Goal: Task Accomplishment & Management: Manage account settings

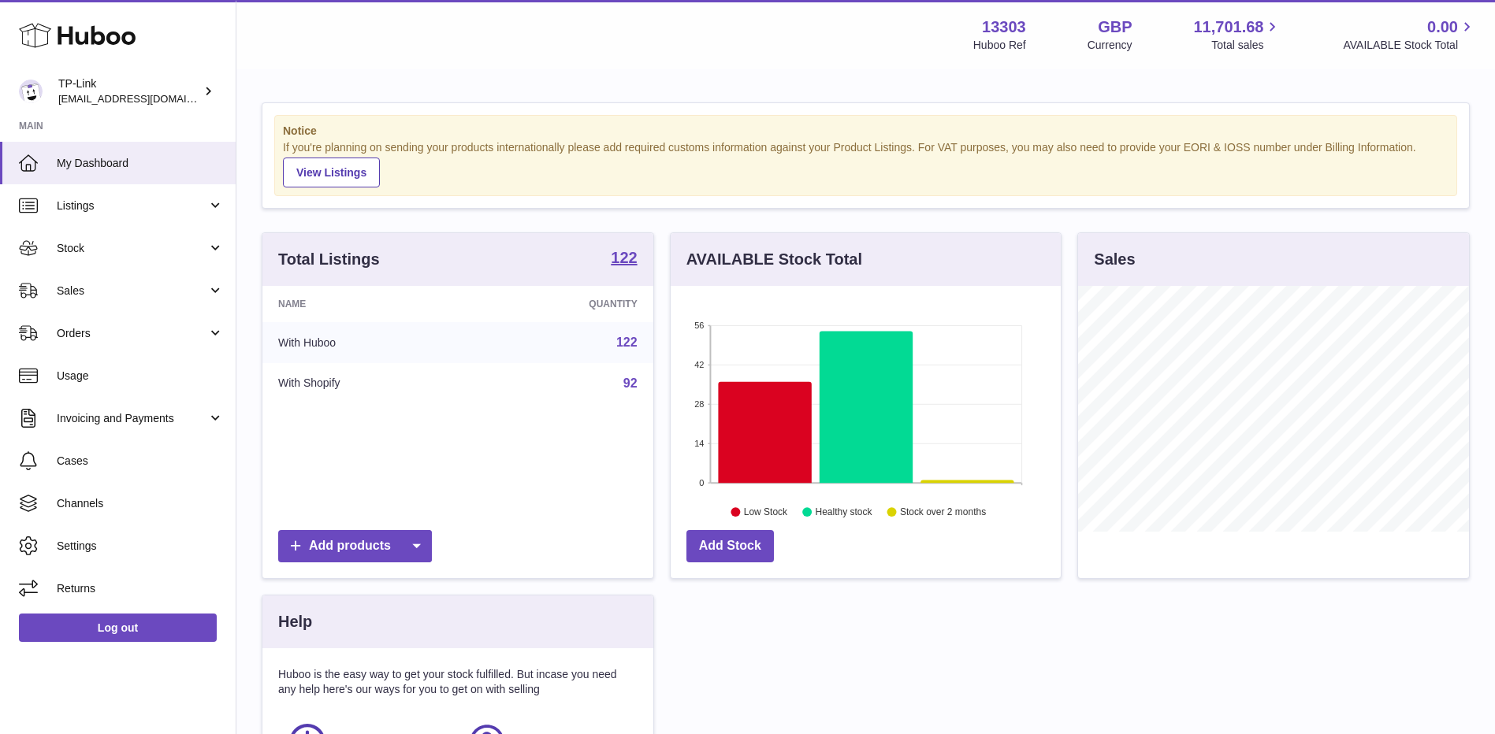
scroll to position [246, 390]
click at [95, 286] on span "Sales" at bounding box center [132, 291] width 151 height 15
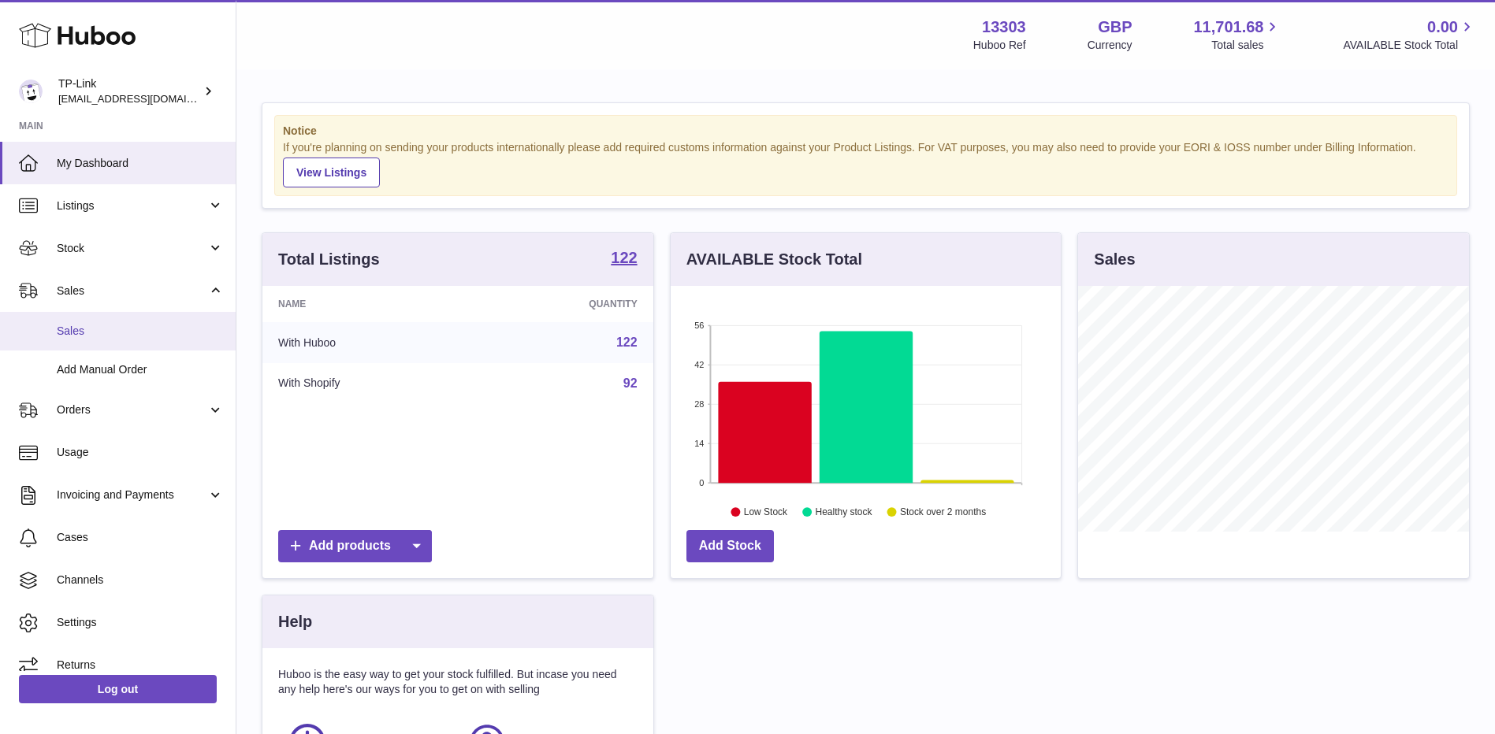
click at [113, 325] on span "Sales" at bounding box center [140, 331] width 167 height 15
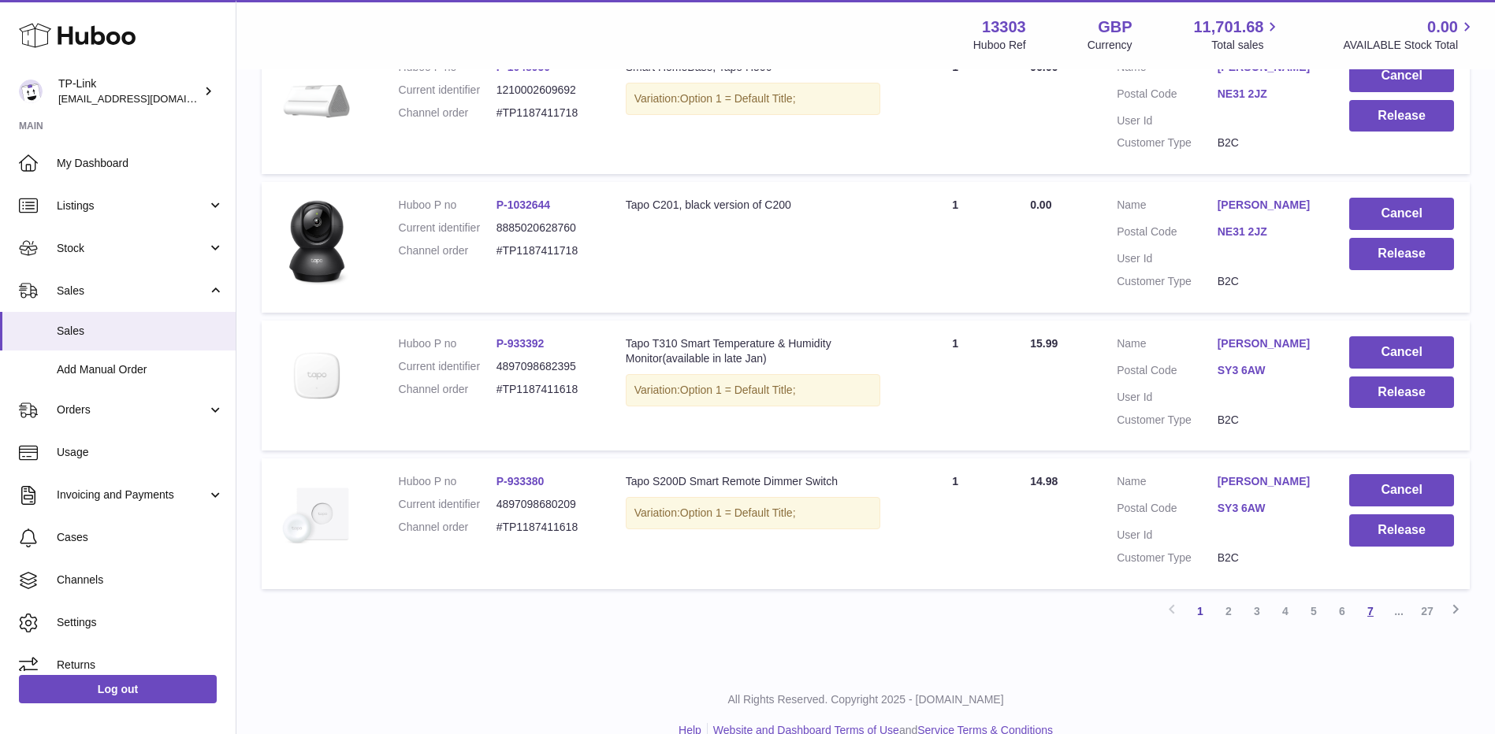
click at [1370, 626] on link "7" at bounding box center [1370, 611] width 28 height 28
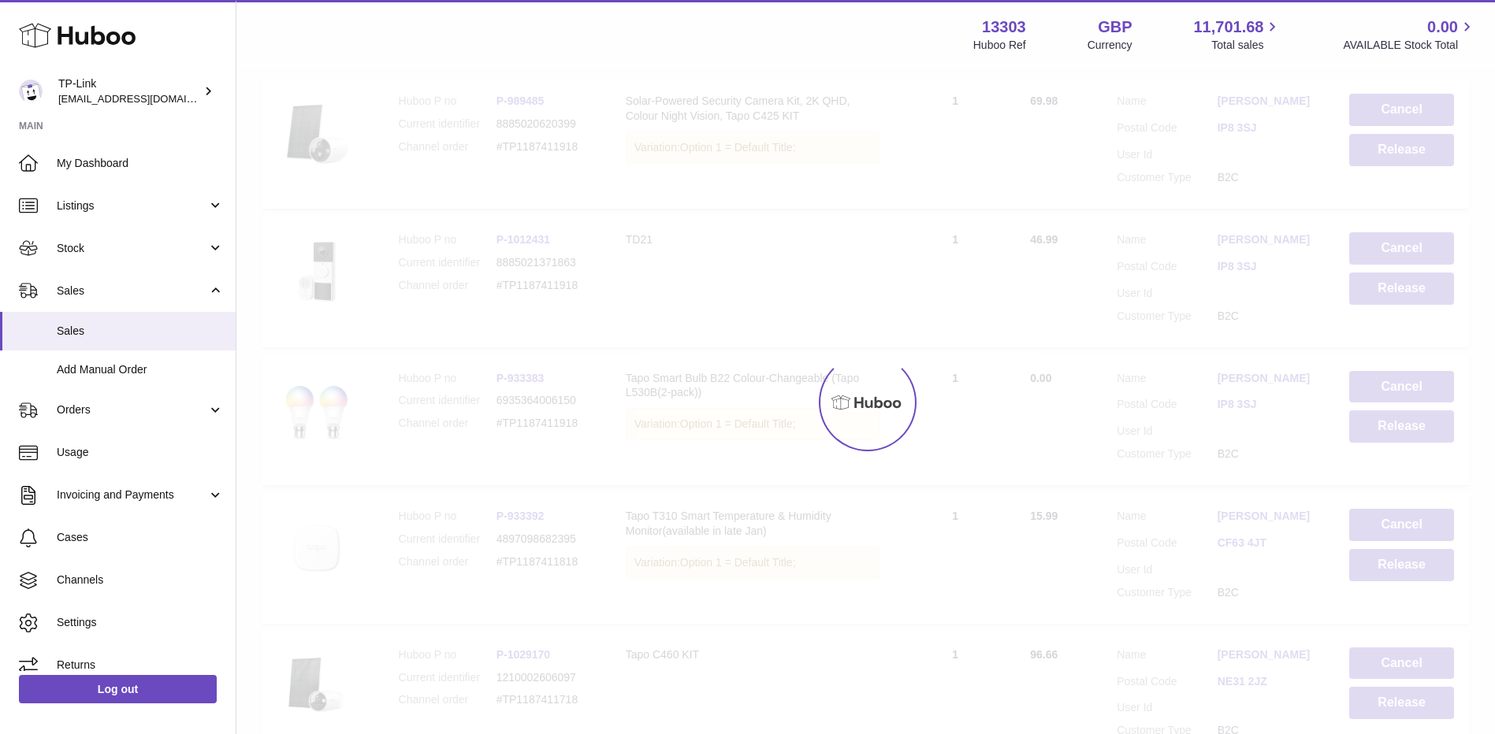
scroll to position [71, 0]
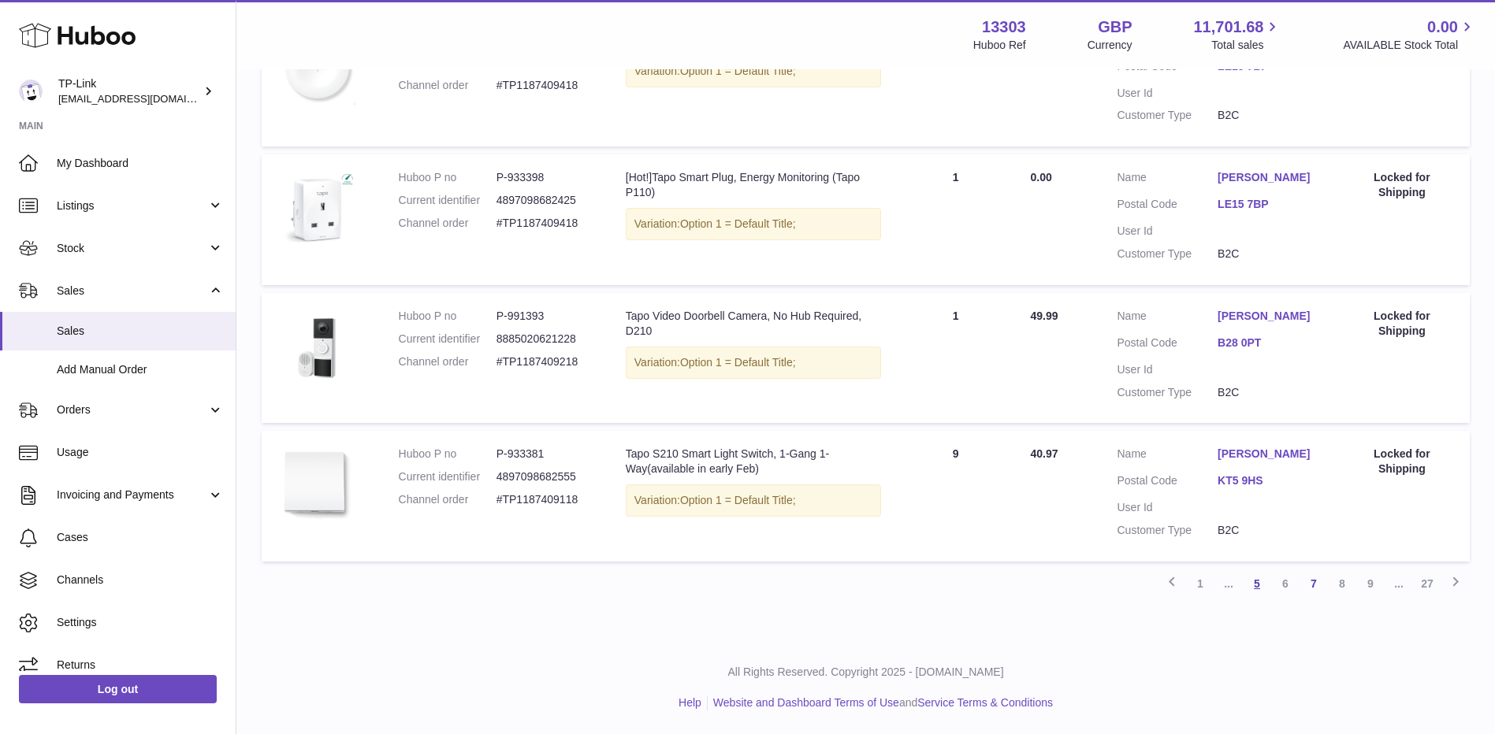
click at [1252, 582] on link "5" at bounding box center [1257, 584] width 28 height 28
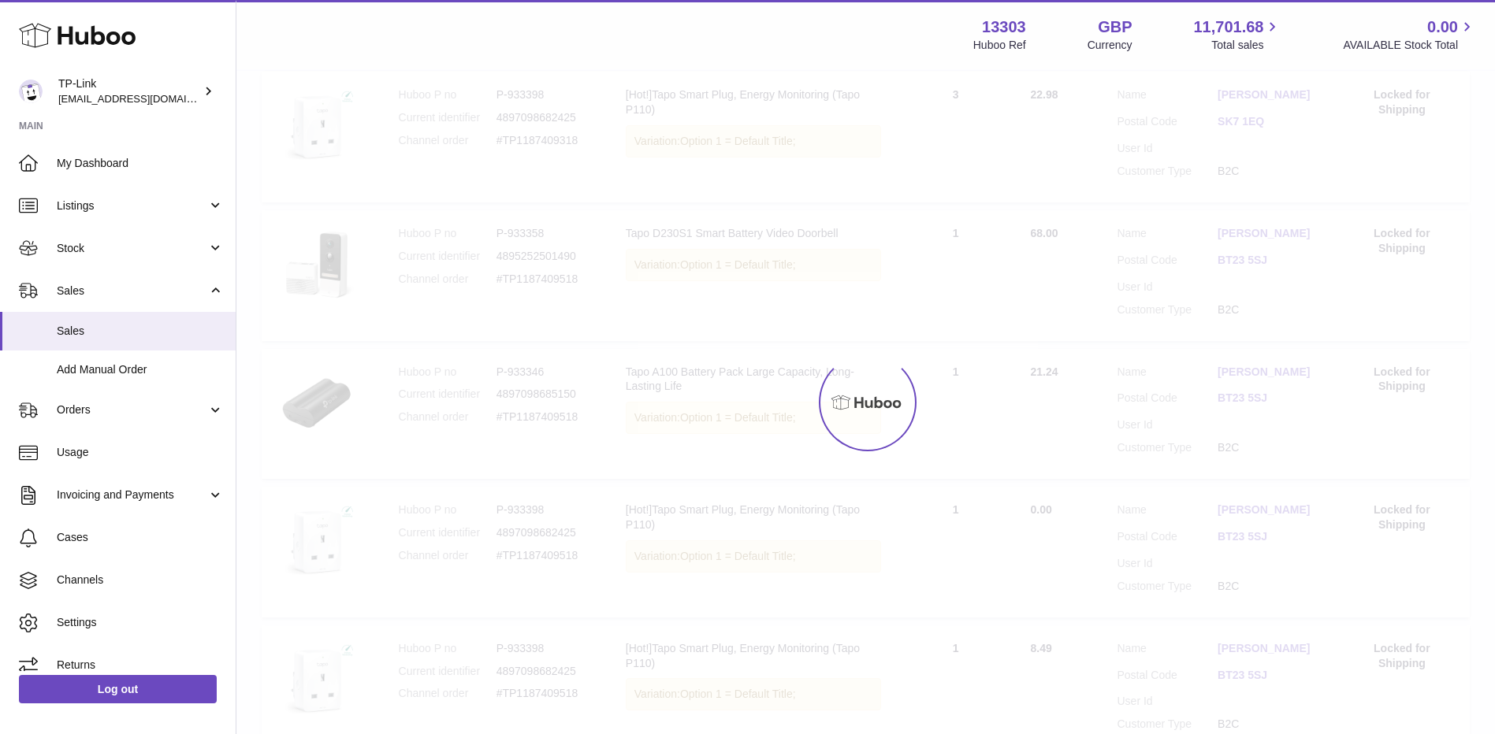
scroll to position [71, 0]
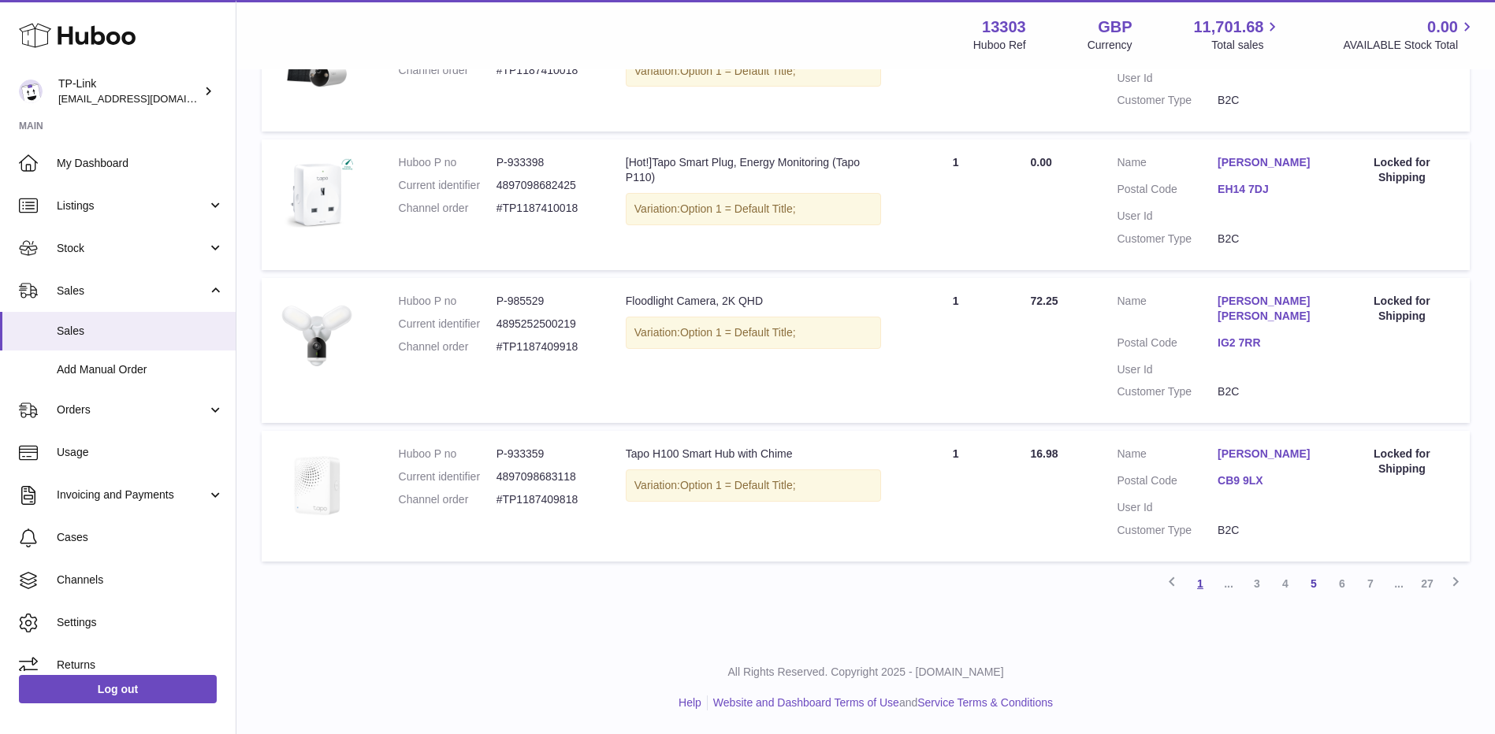
click at [1203, 586] on link "1" at bounding box center [1200, 584] width 28 height 28
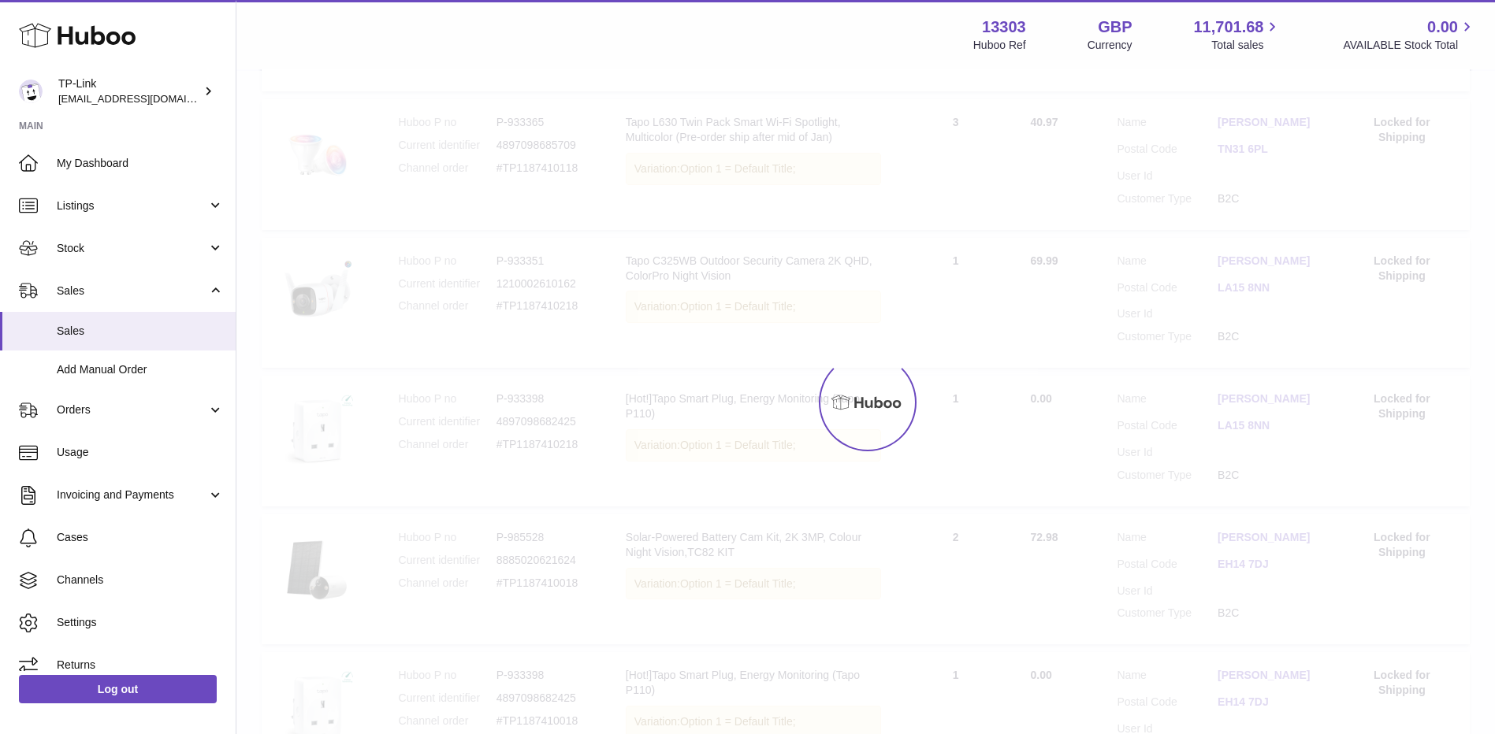
scroll to position [71, 0]
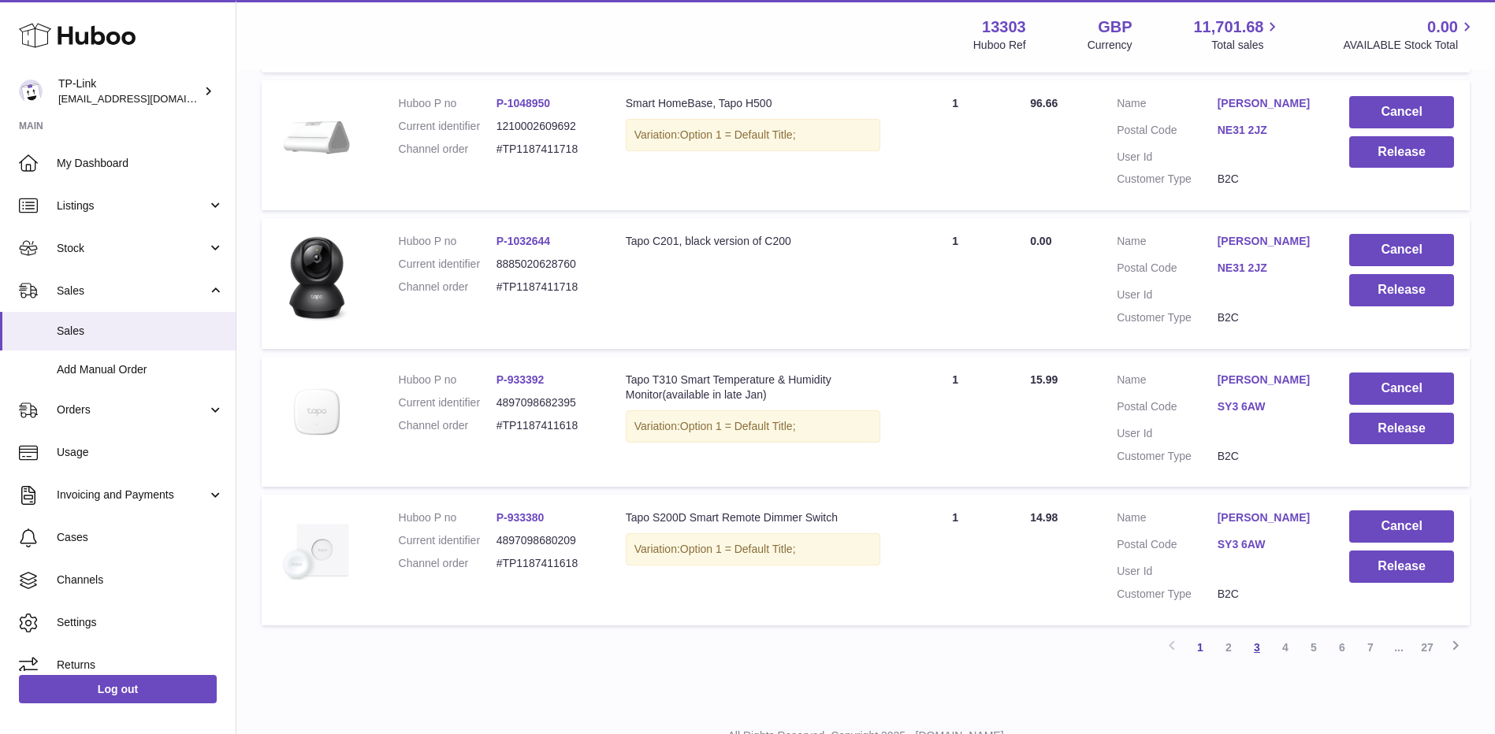
click at [1251, 661] on link "3" at bounding box center [1257, 648] width 28 height 28
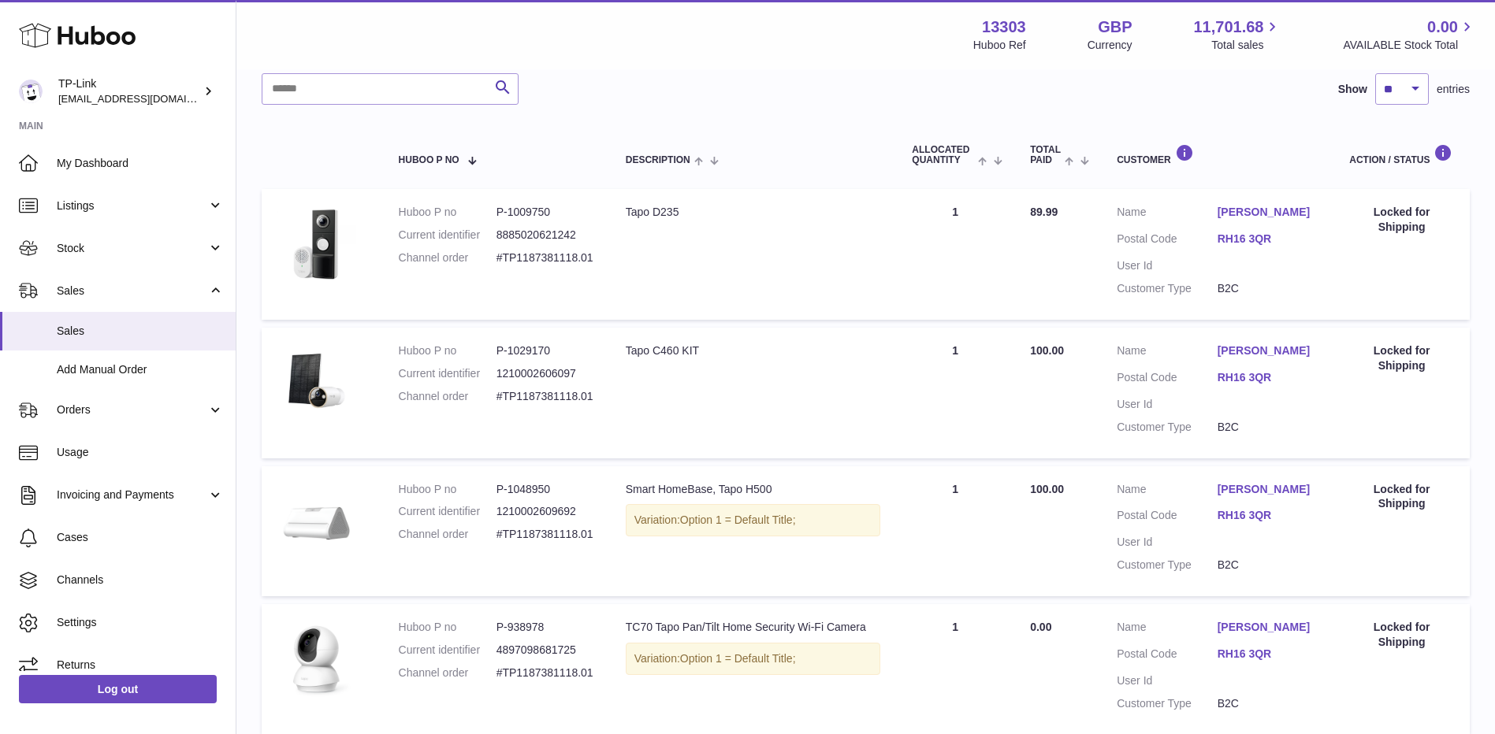
scroll to position [229, 0]
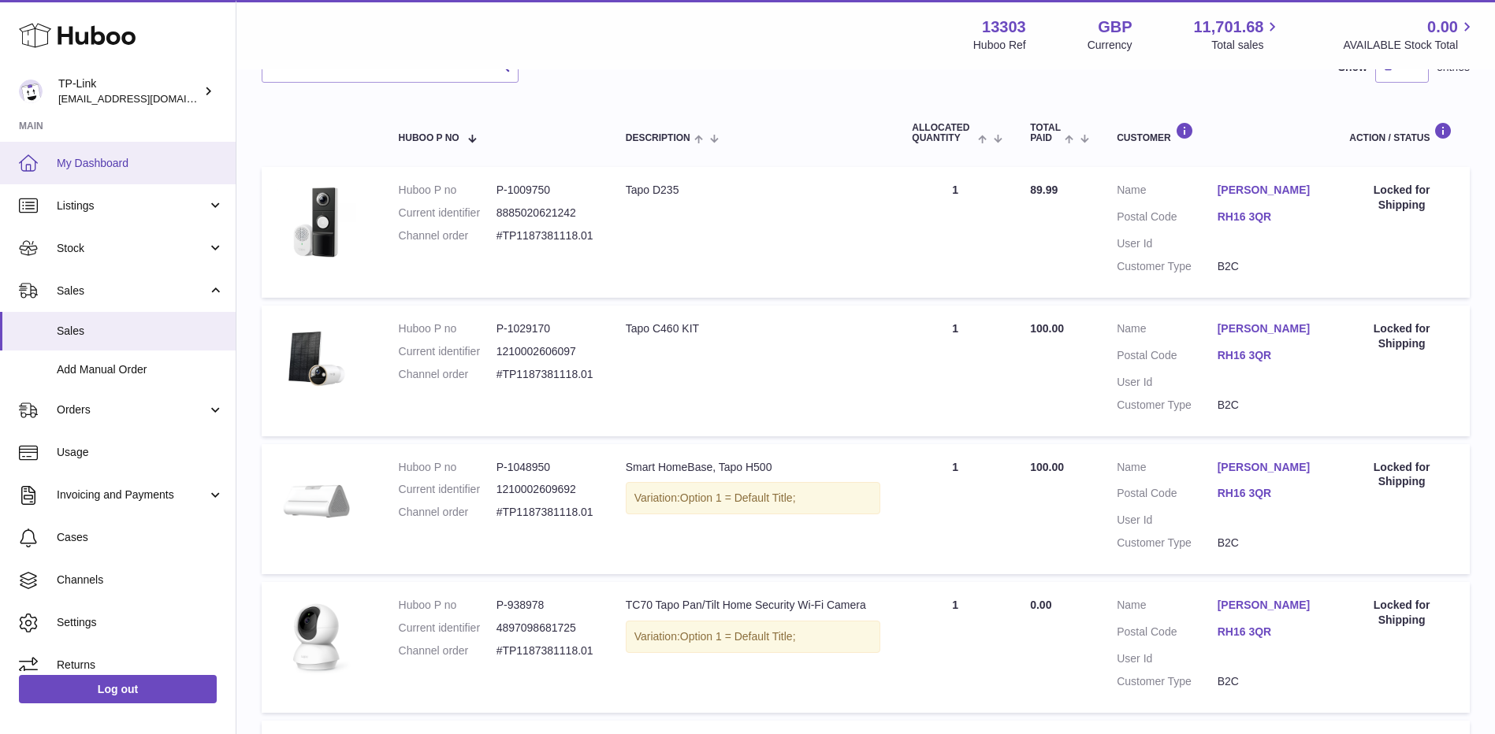
click at [185, 175] on link "My Dashboard" at bounding box center [118, 163] width 236 height 43
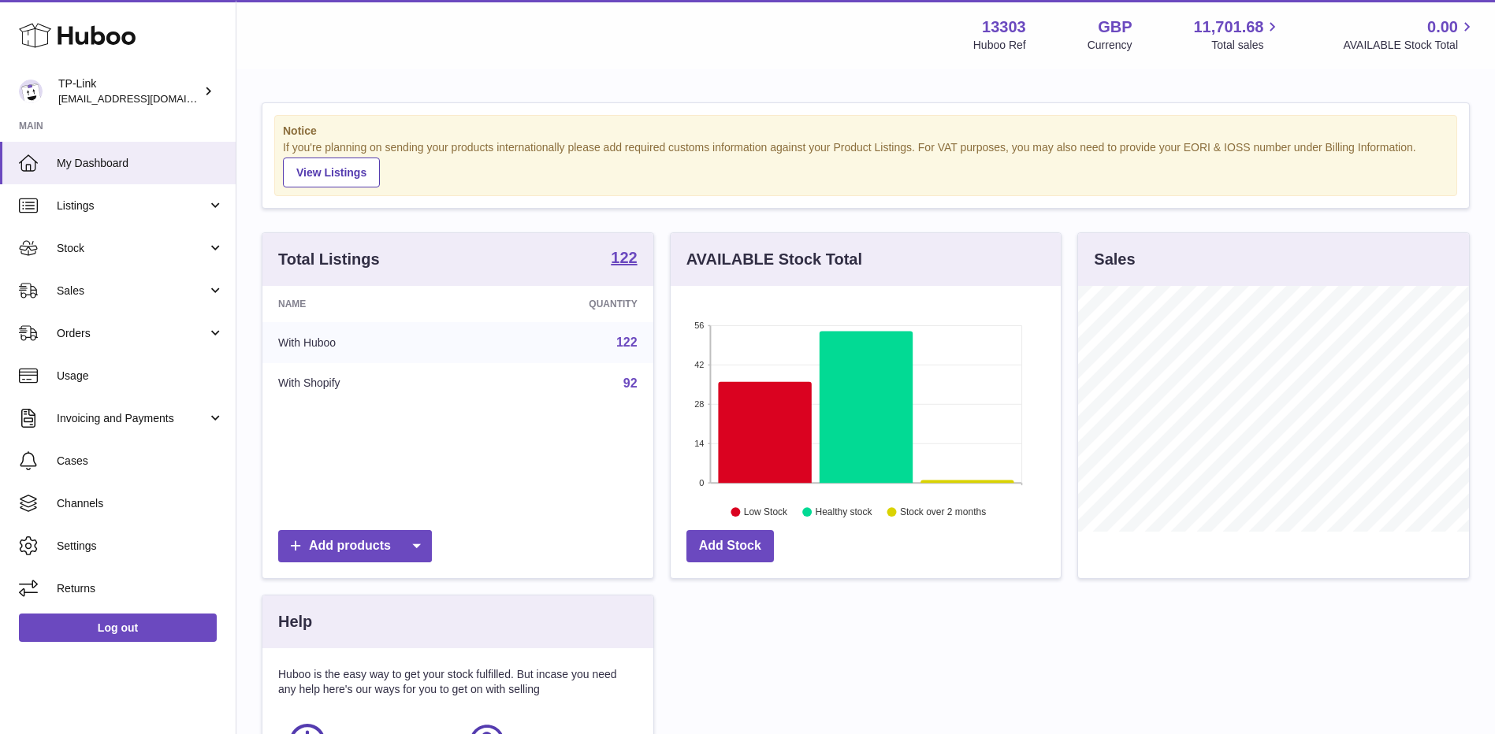
scroll to position [246, 390]
click at [136, 299] on link "Sales" at bounding box center [118, 291] width 236 height 43
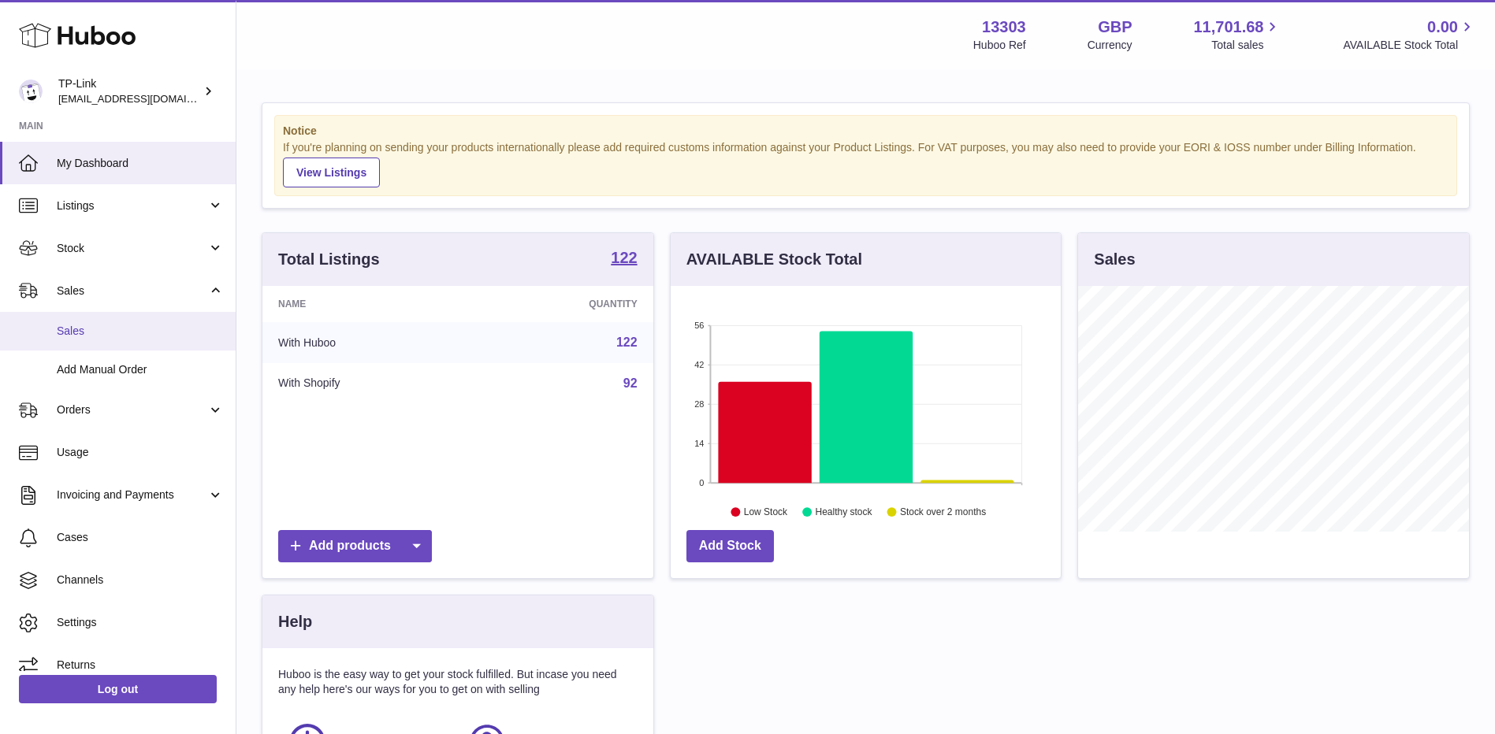
click at [110, 337] on span "Sales" at bounding box center [140, 331] width 167 height 15
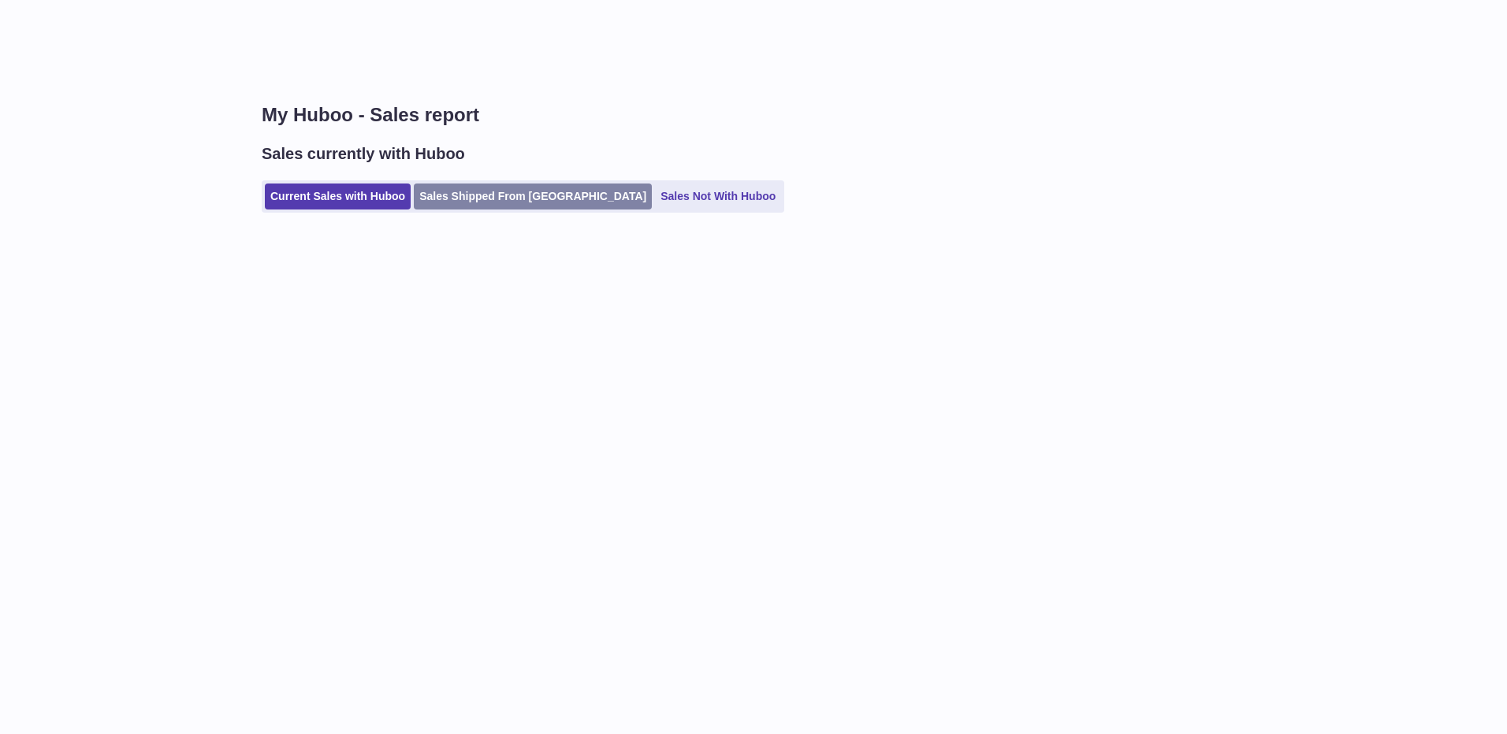
click at [508, 196] on link "Sales Shipped From Huboo" at bounding box center [533, 197] width 238 height 26
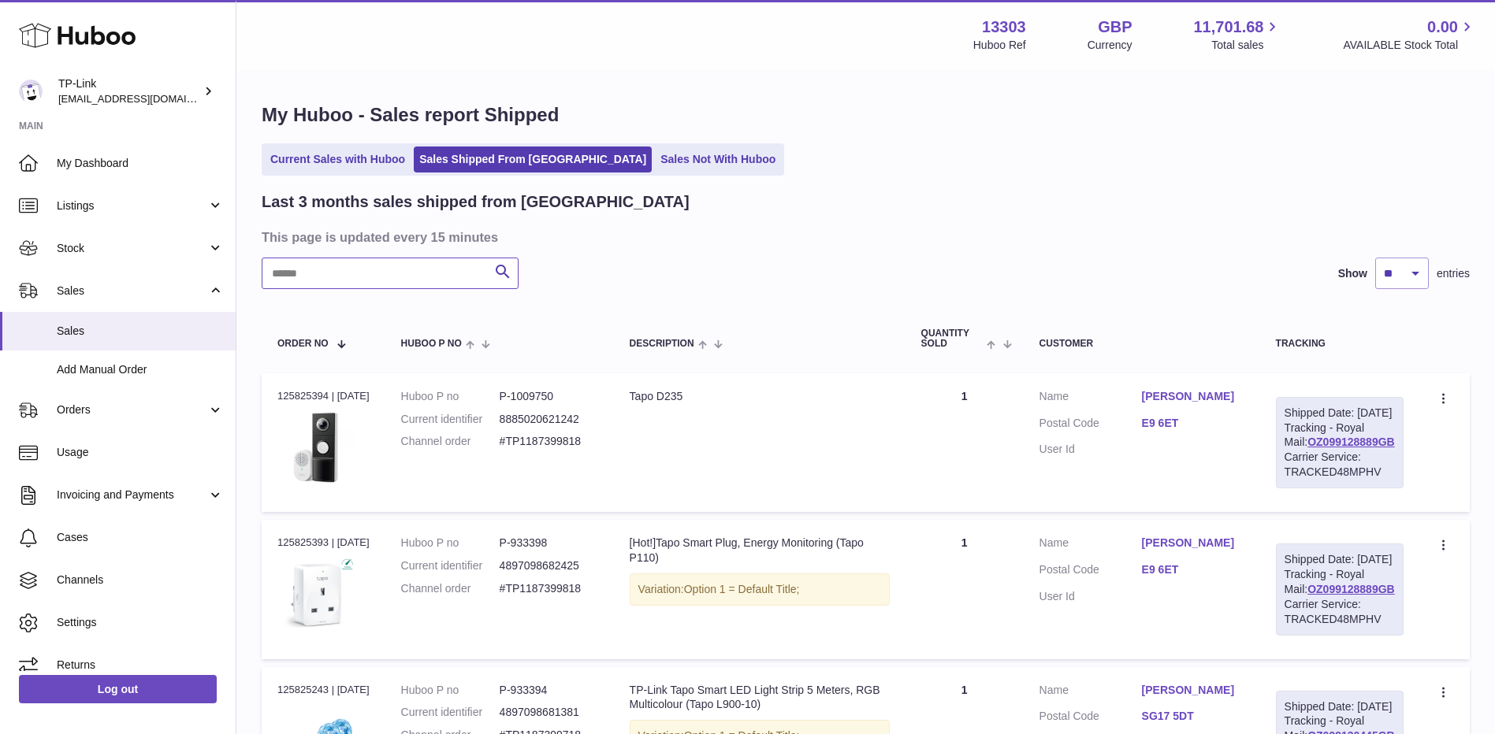
click at [416, 277] on input "text" at bounding box center [390, 274] width 257 height 32
paste input "*******"
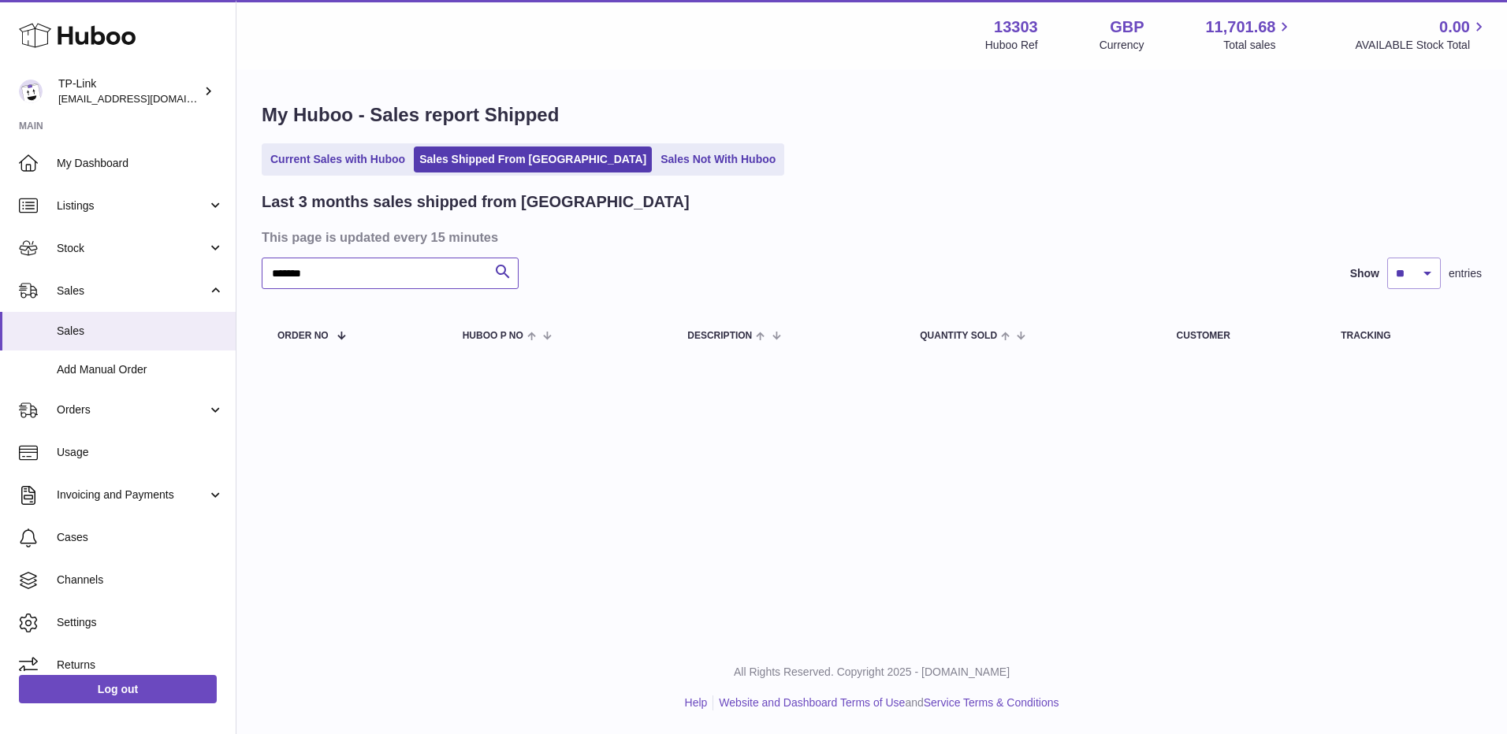
type input "*******"
click at [348, 151] on link "Current Sales with Huboo" at bounding box center [338, 160] width 146 height 26
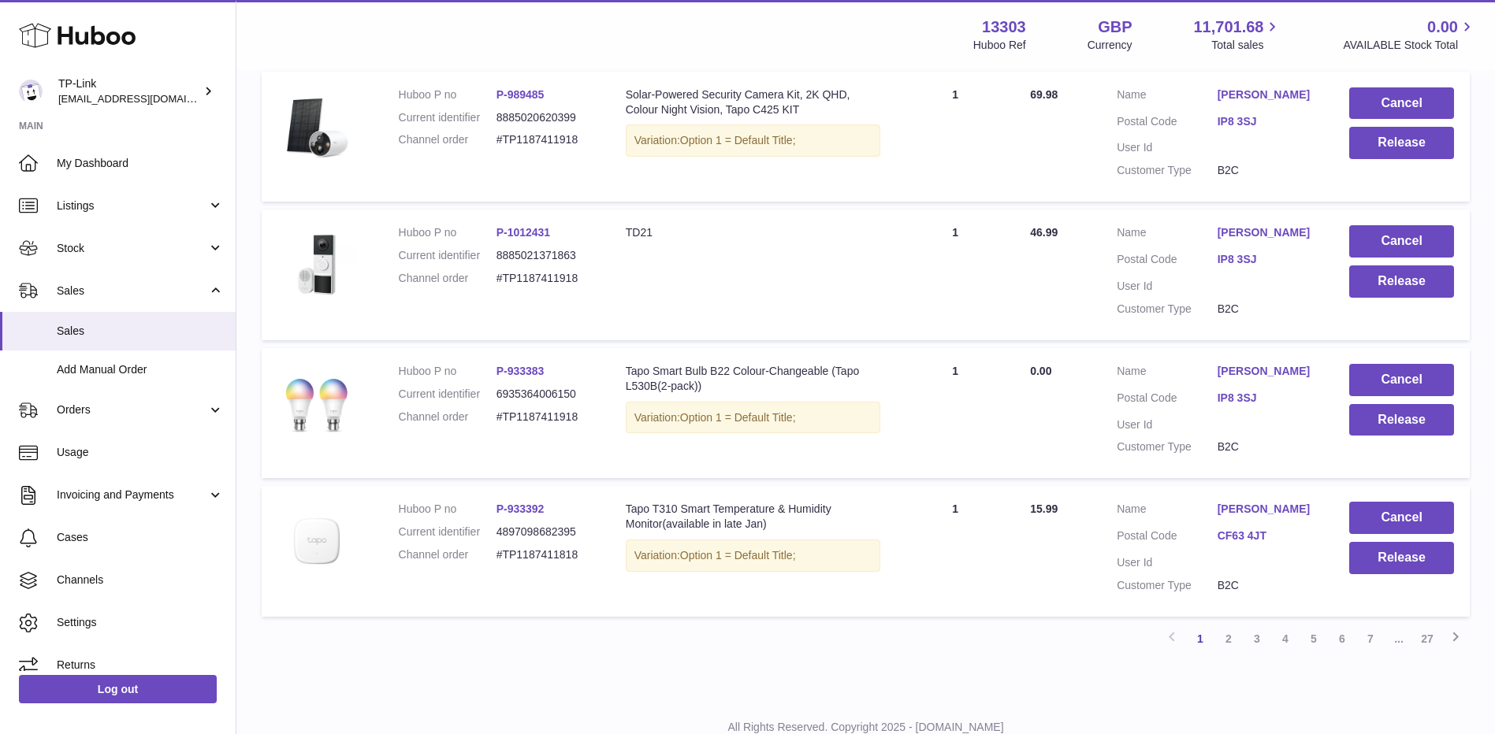
scroll to position [1254, 0]
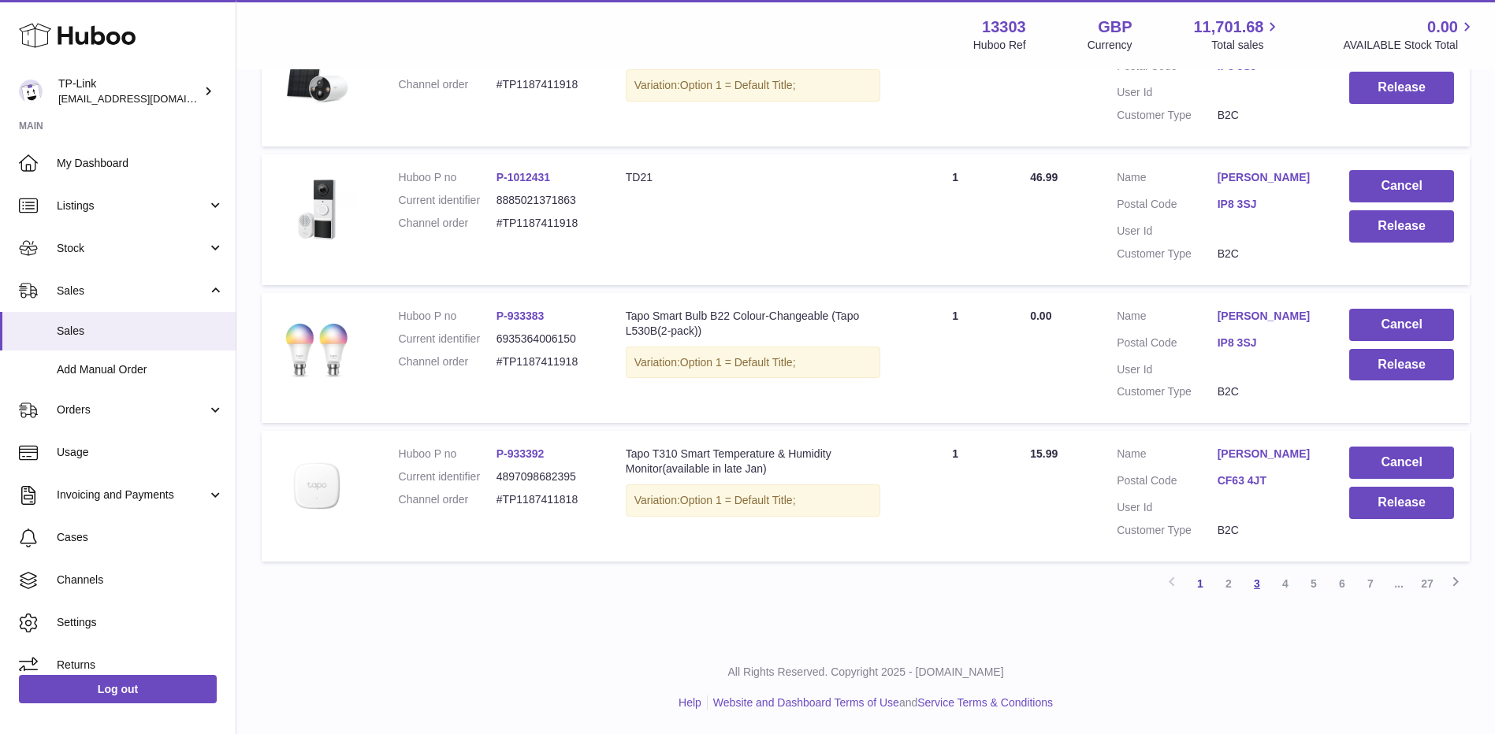
click at [1263, 583] on link "3" at bounding box center [1257, 584] width 28 height 28
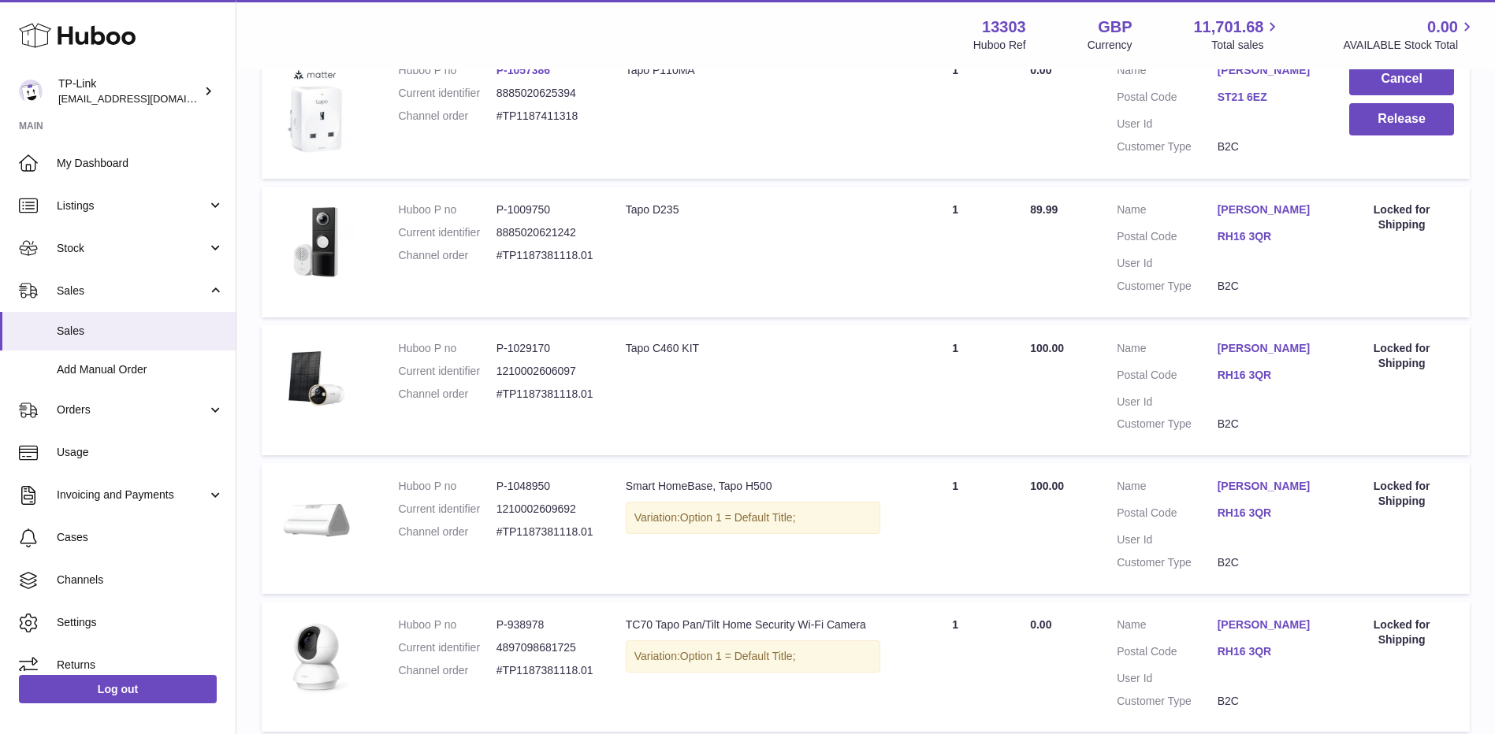
scroll to position [1095, 0]
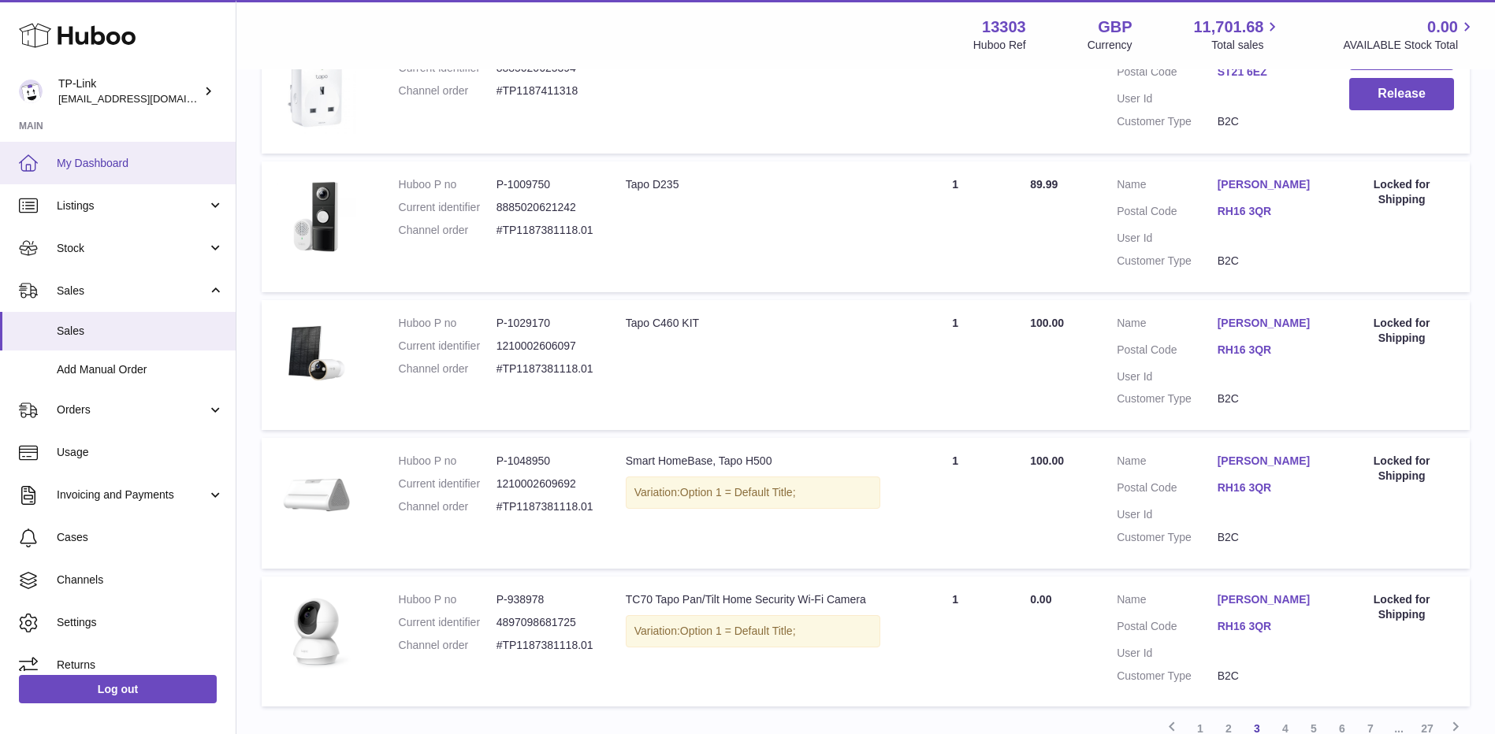
click at [112, 166] on span "My Dashboard" at bounding box center [140, 163] width 167 height 15
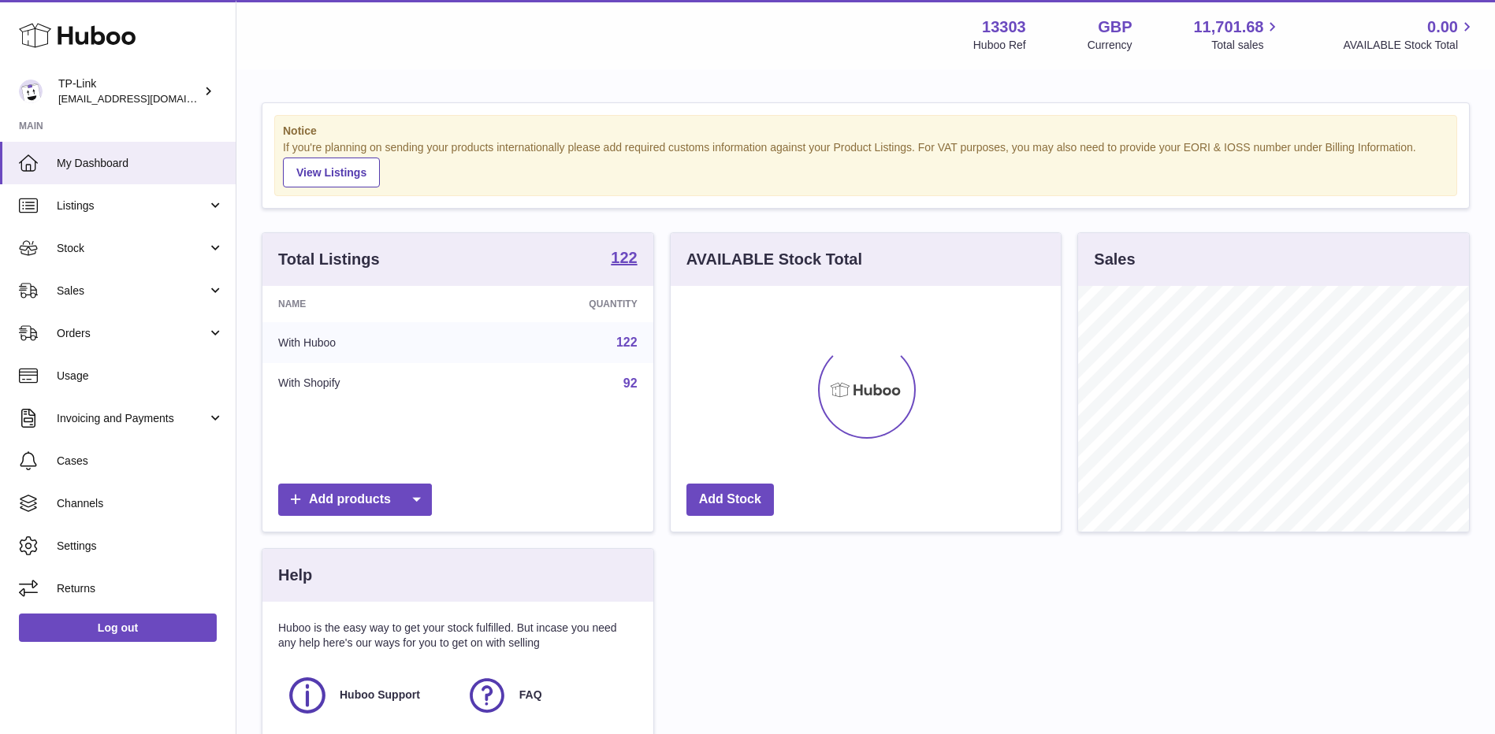
scroll to position [246, 390]
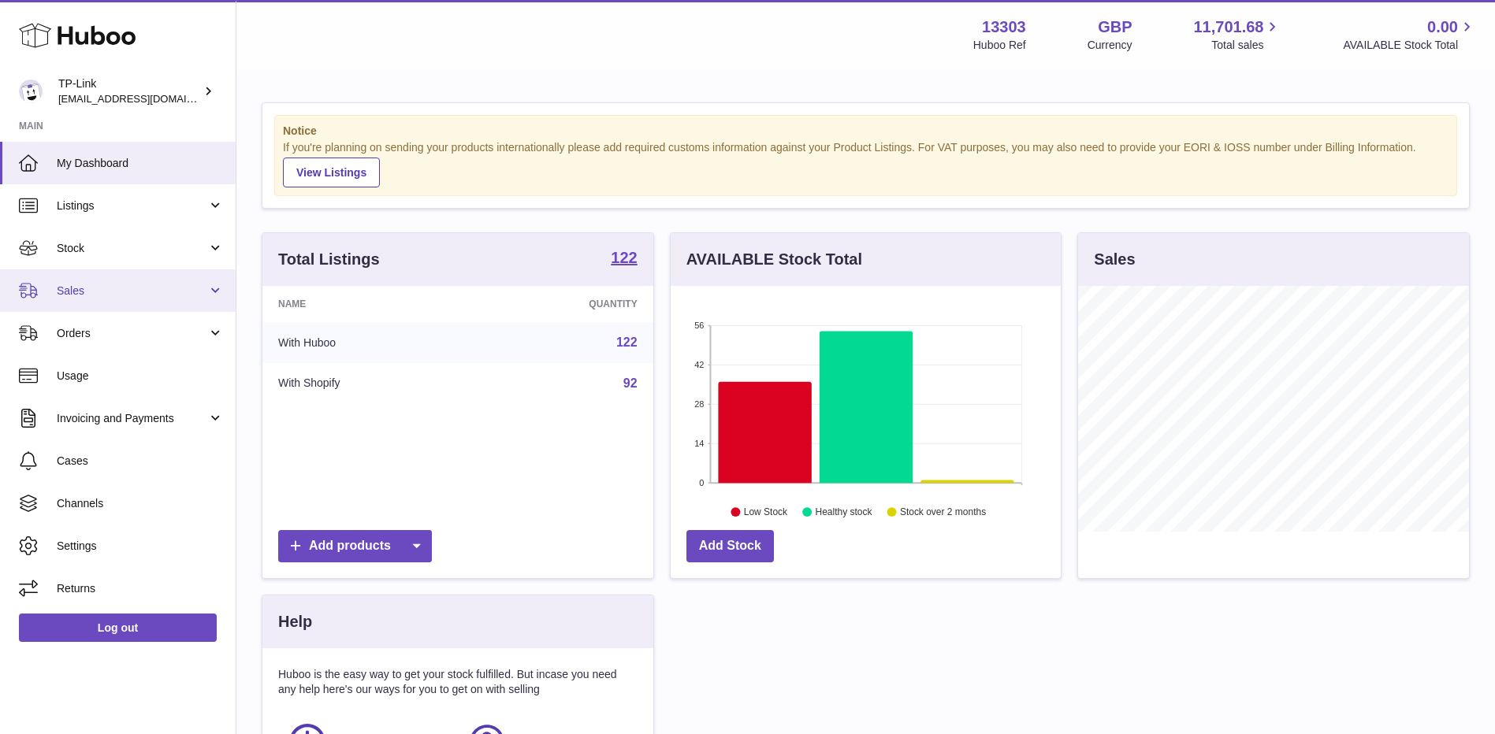
click at [112, 300] on link "Sales" at bounding box center [118, 291] width 236 height 43
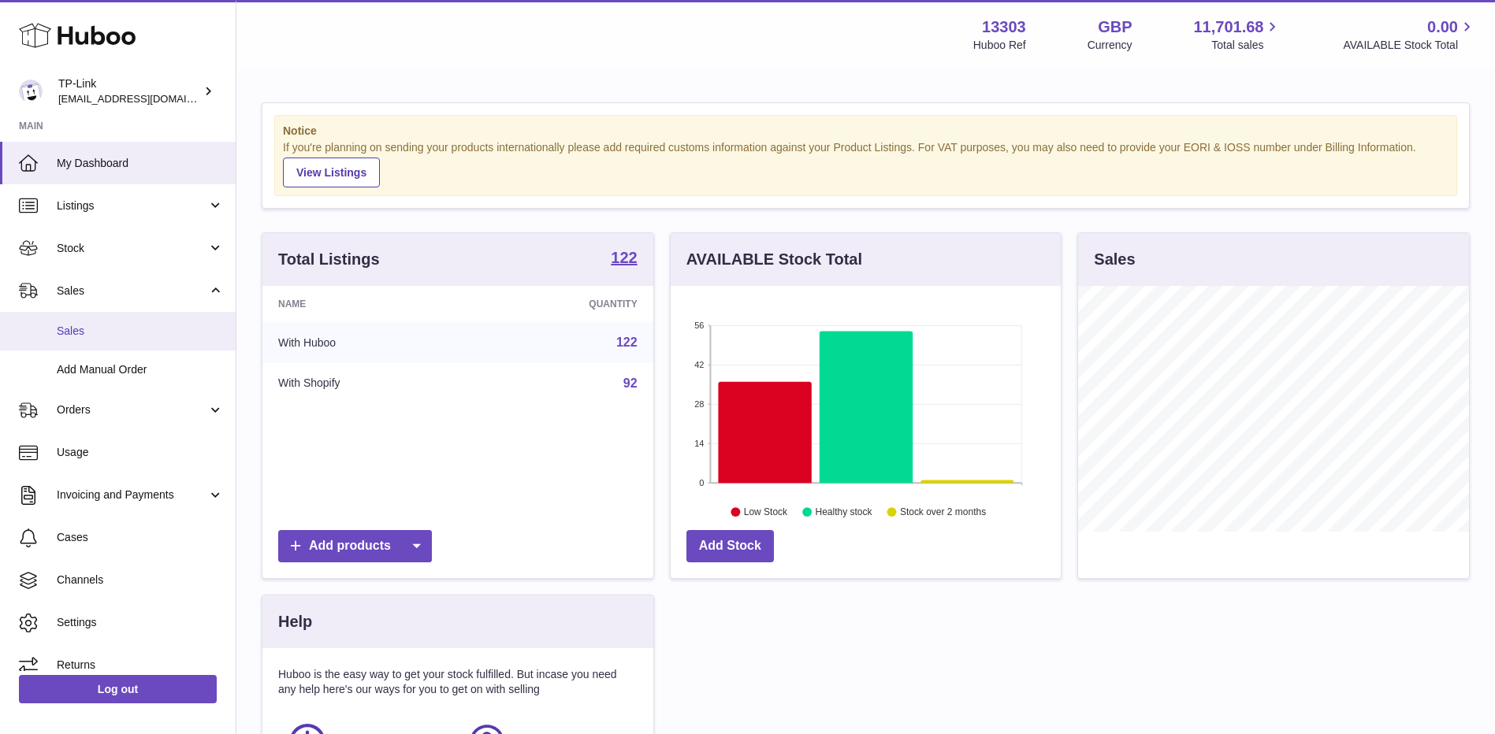
click at [110, 334] on span "Sales" at bounding box center [140, 331] width 167 height 15
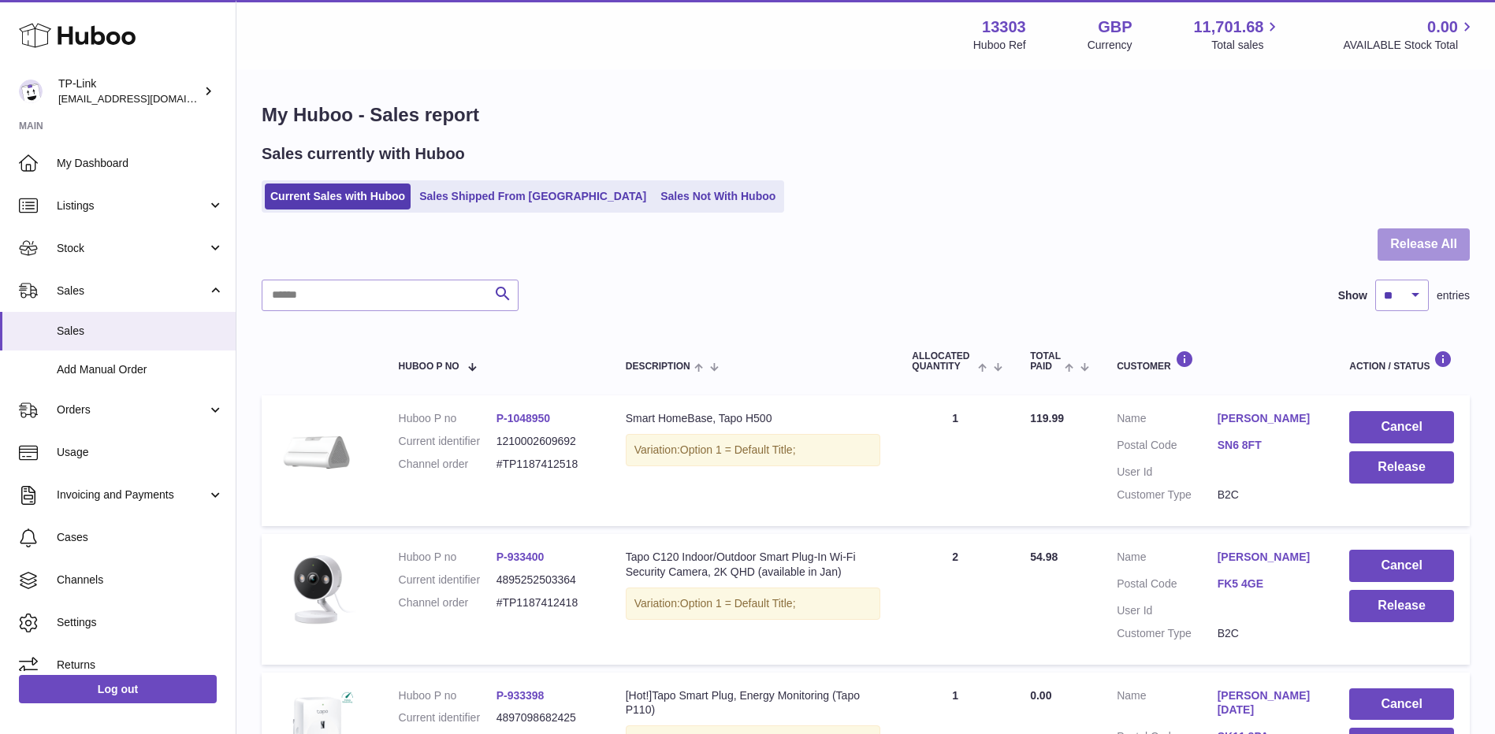
click at [1415, 236] on button "Release All" at bounding box center [1424, 245] width 92 height 32
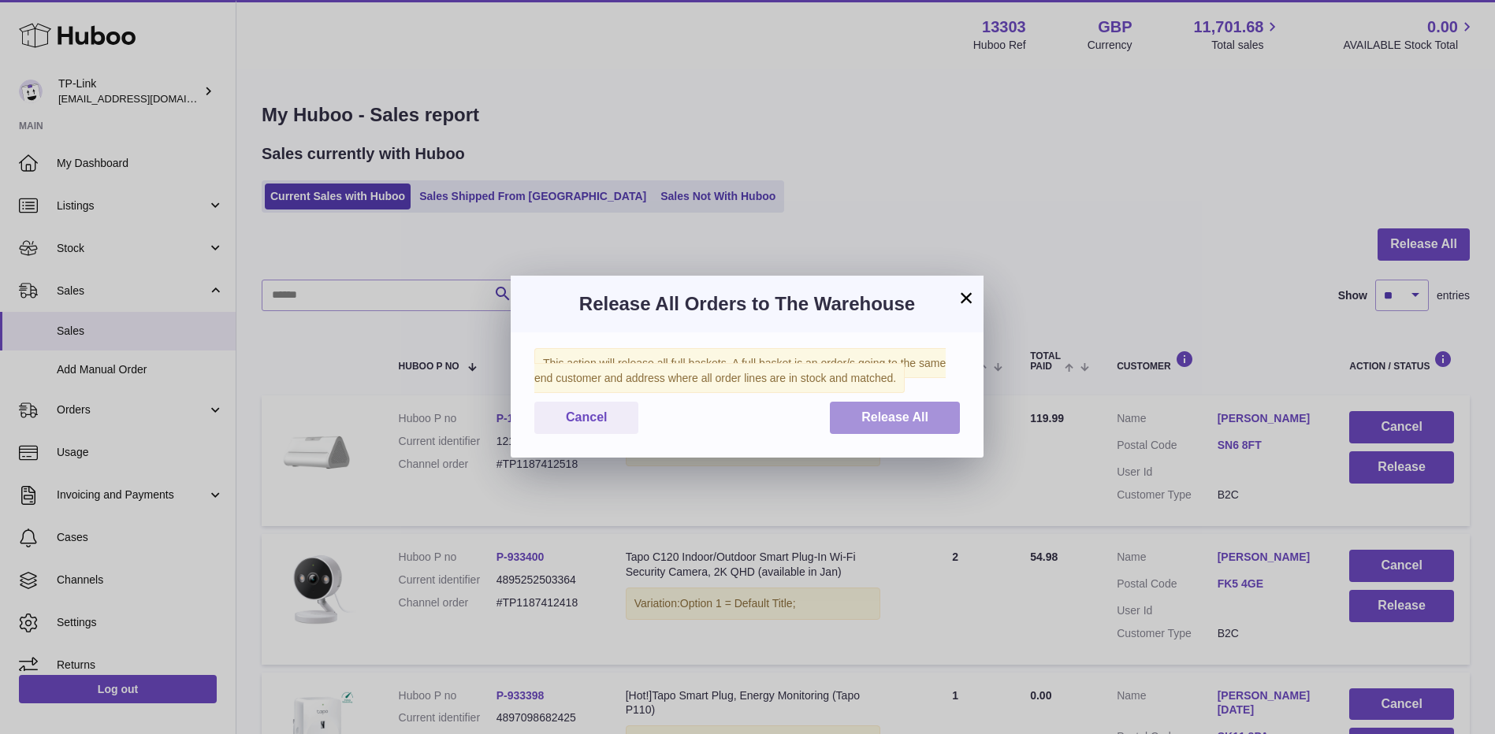
click at [924, 415] on span "Release All" at bounding box center [894, 417] width 67 height 13
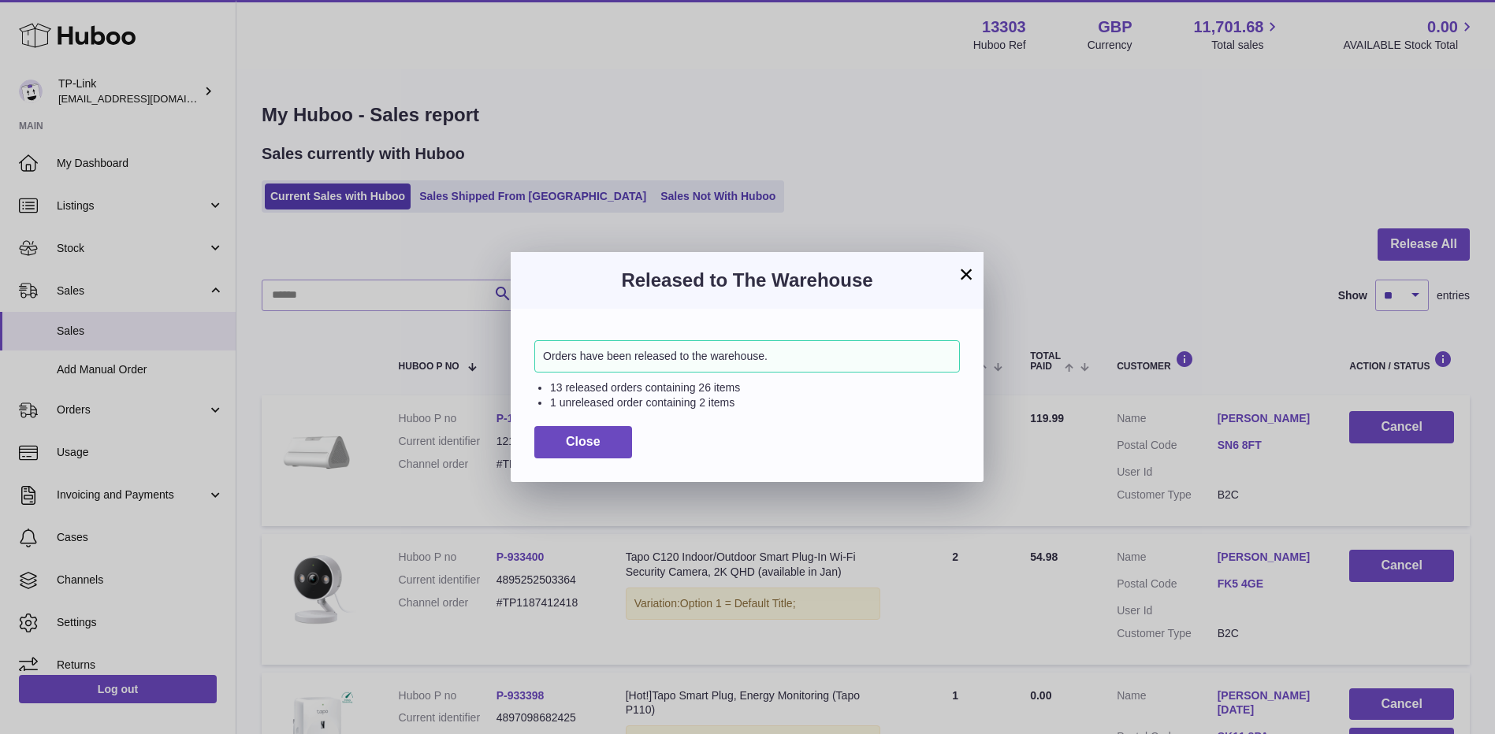
click at [965, 274] on button "×" at bounding box center [966, 274] width 19 height 19
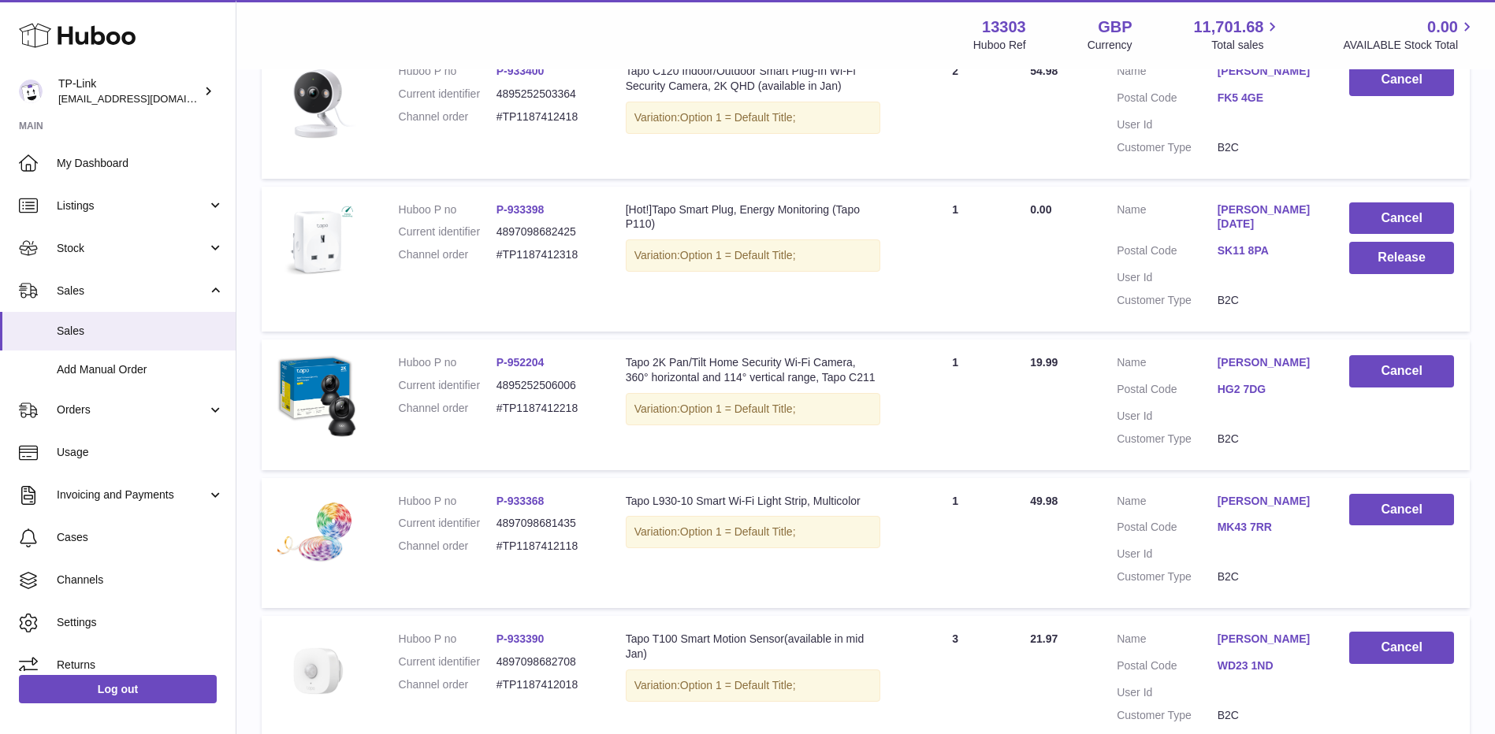
scroll to position [473, 0]
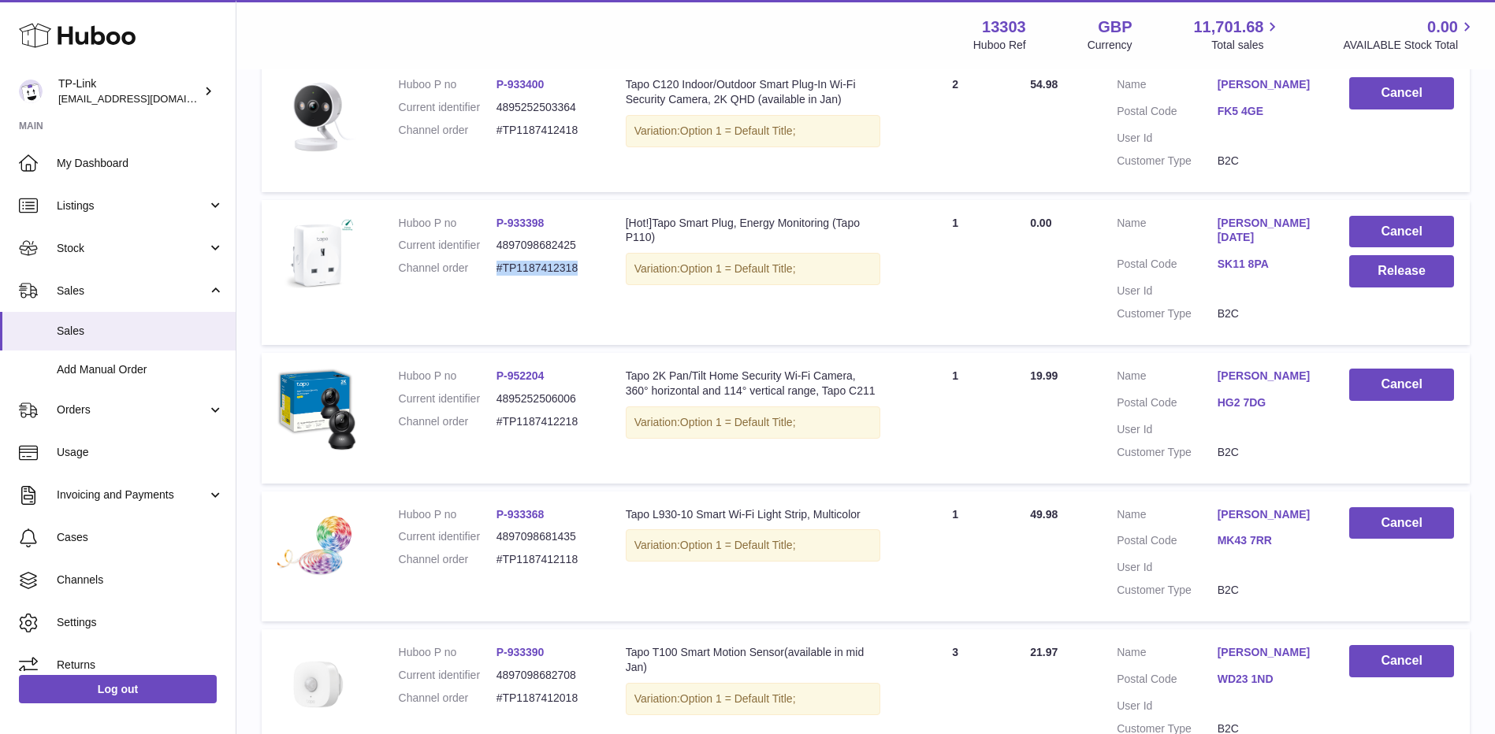
drag, startPoint x: 496, startPoint y: 281, endPoint x: 586, endPoint y: 281, distance: 89.1
click at [586, 276] on dd "#TP1187412318" at bounding box center [545, 268] width 98 height 15
copy dd "#TP1187412318"
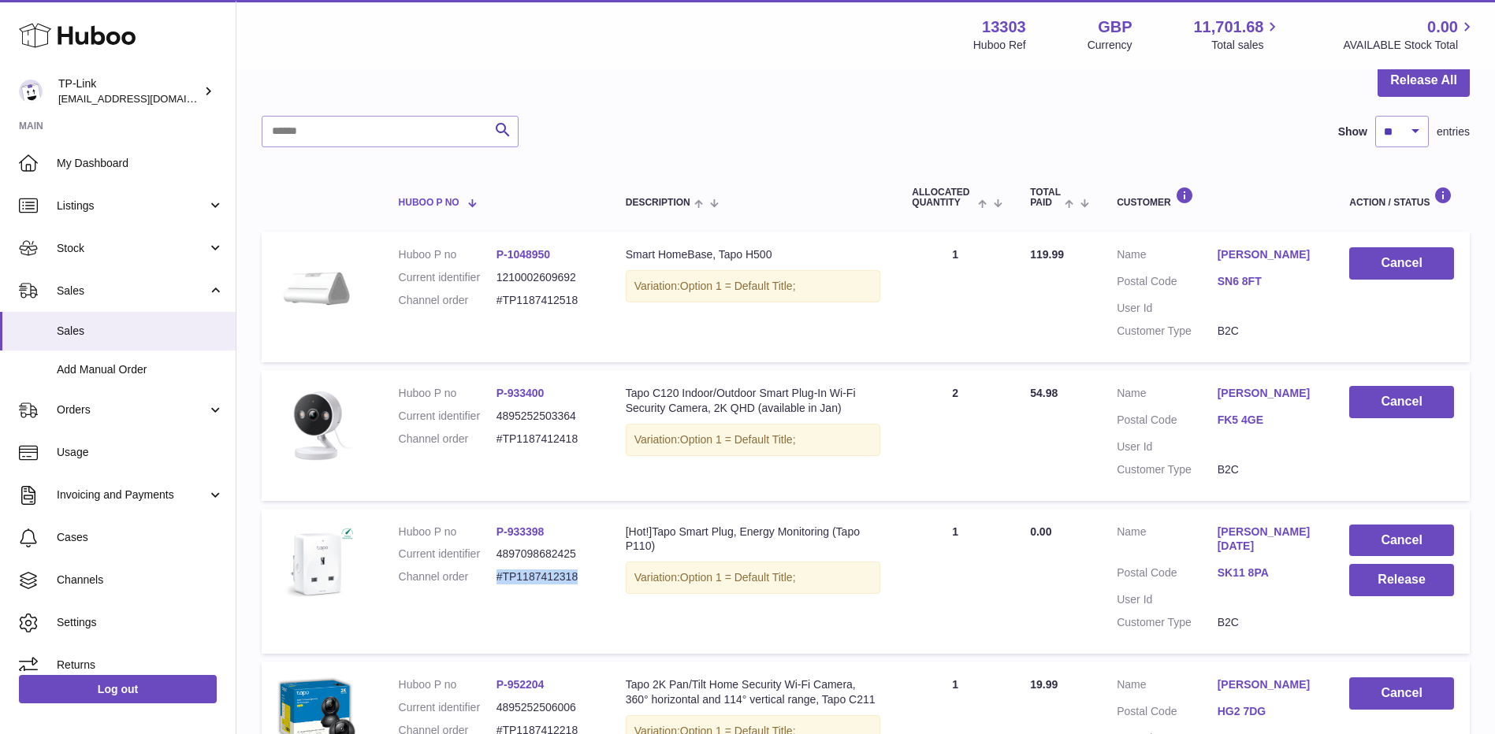
scroll to position [151, 0]
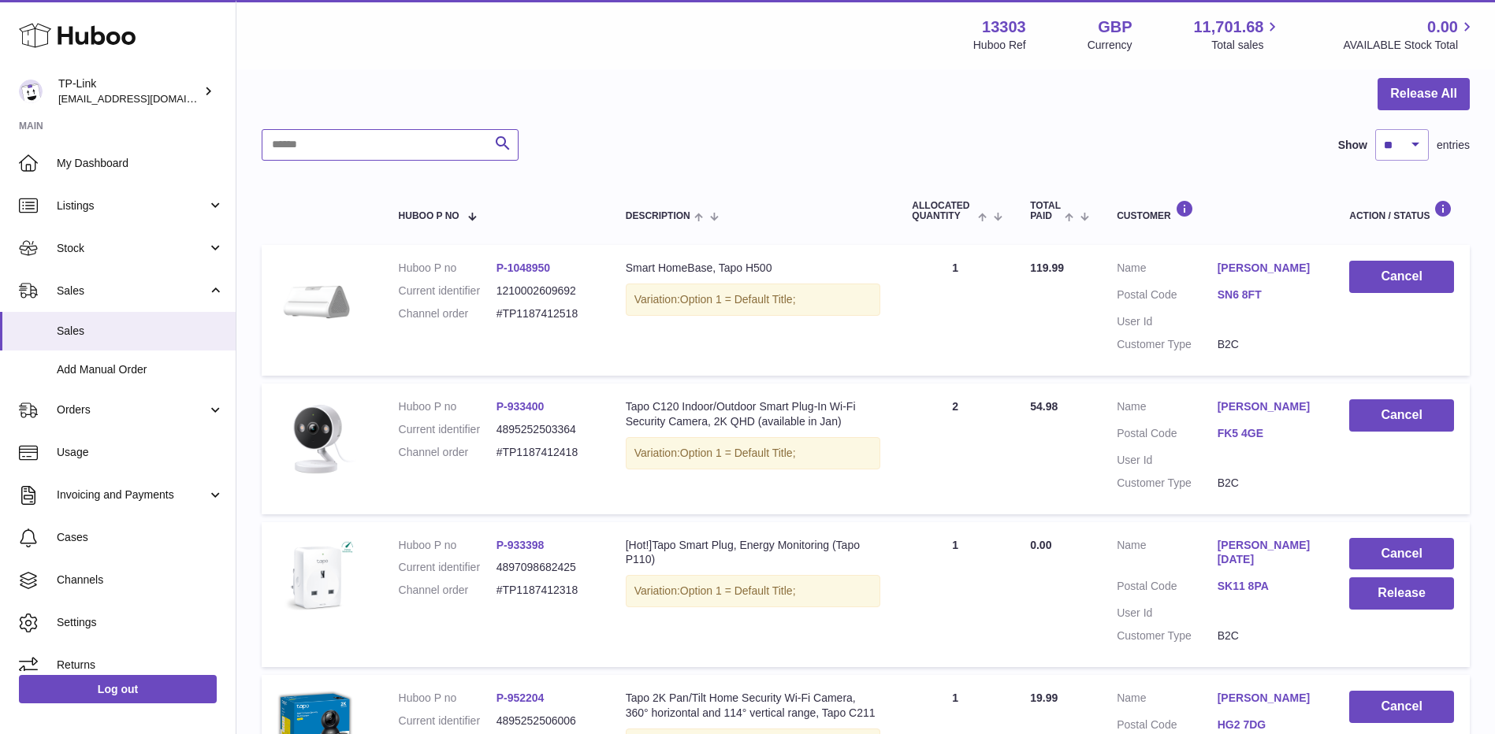
click at [360, 142] on input "text" at bounding box center [390, 145] width 257 height 32
paste input "**********"
type input "**********"
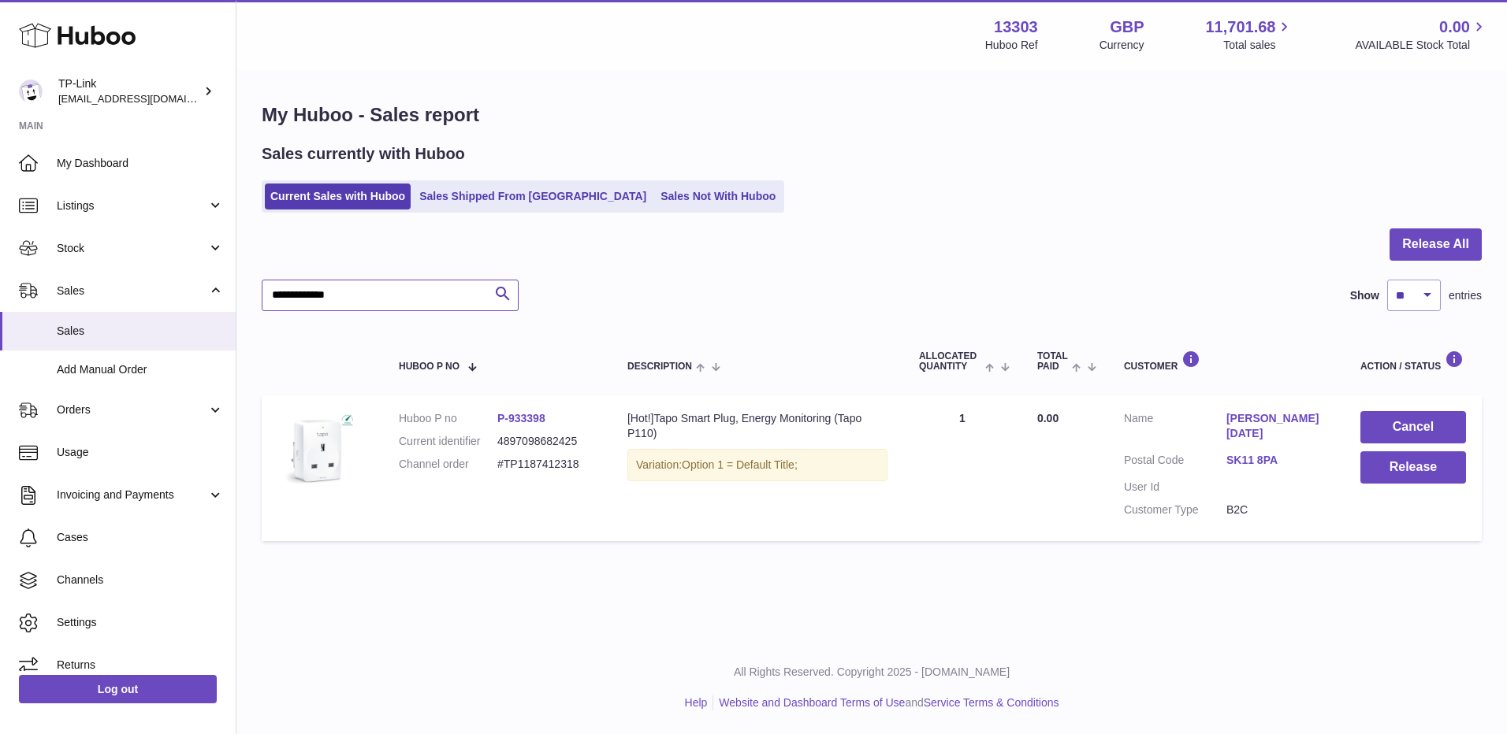
drag, startPoint x: 372, startPoint y: 287, endPoint x: 254, endPoint y: 297, distance: 118.7
click at [255, 297] on div "**********" at bounding box center [871, 326] width 1270 height 510
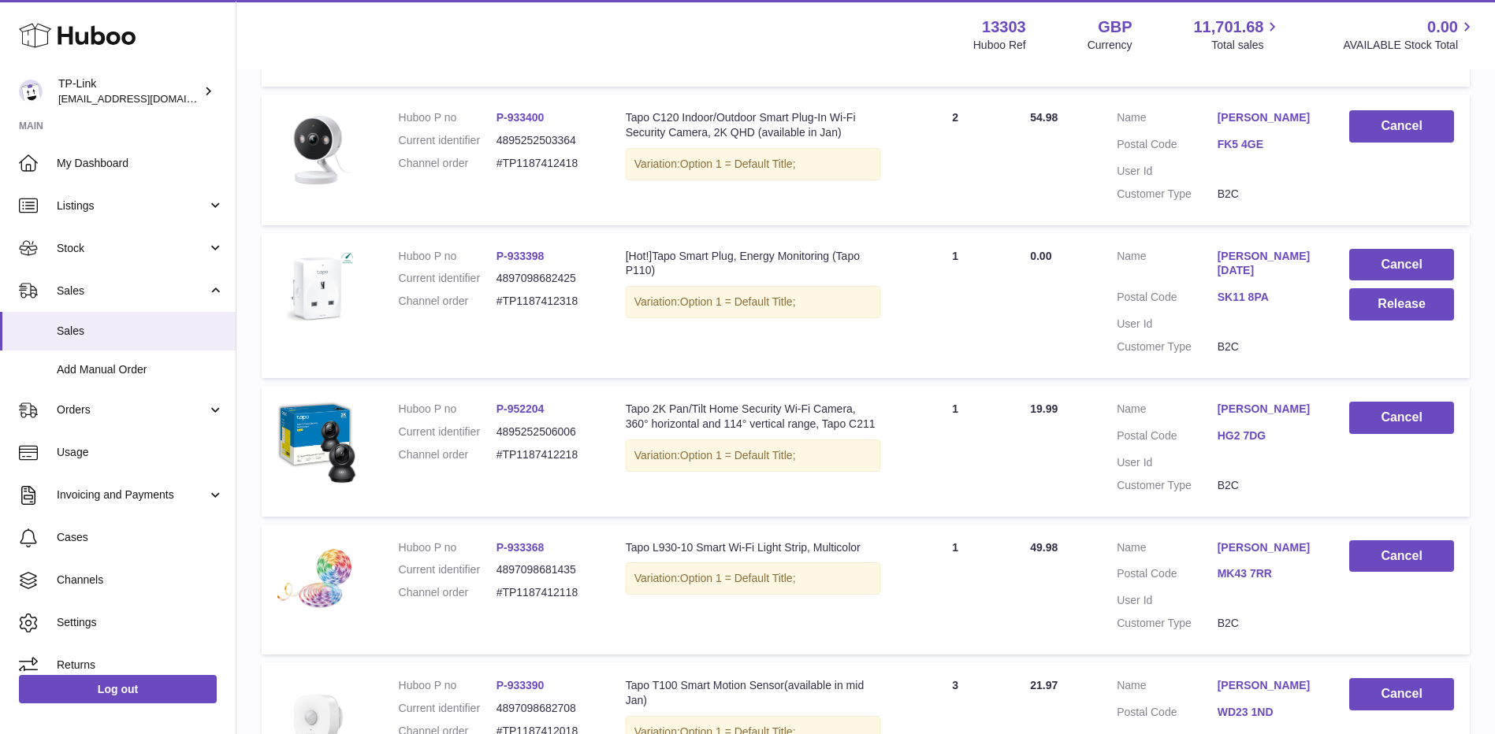
scroll to position [1254, 0]
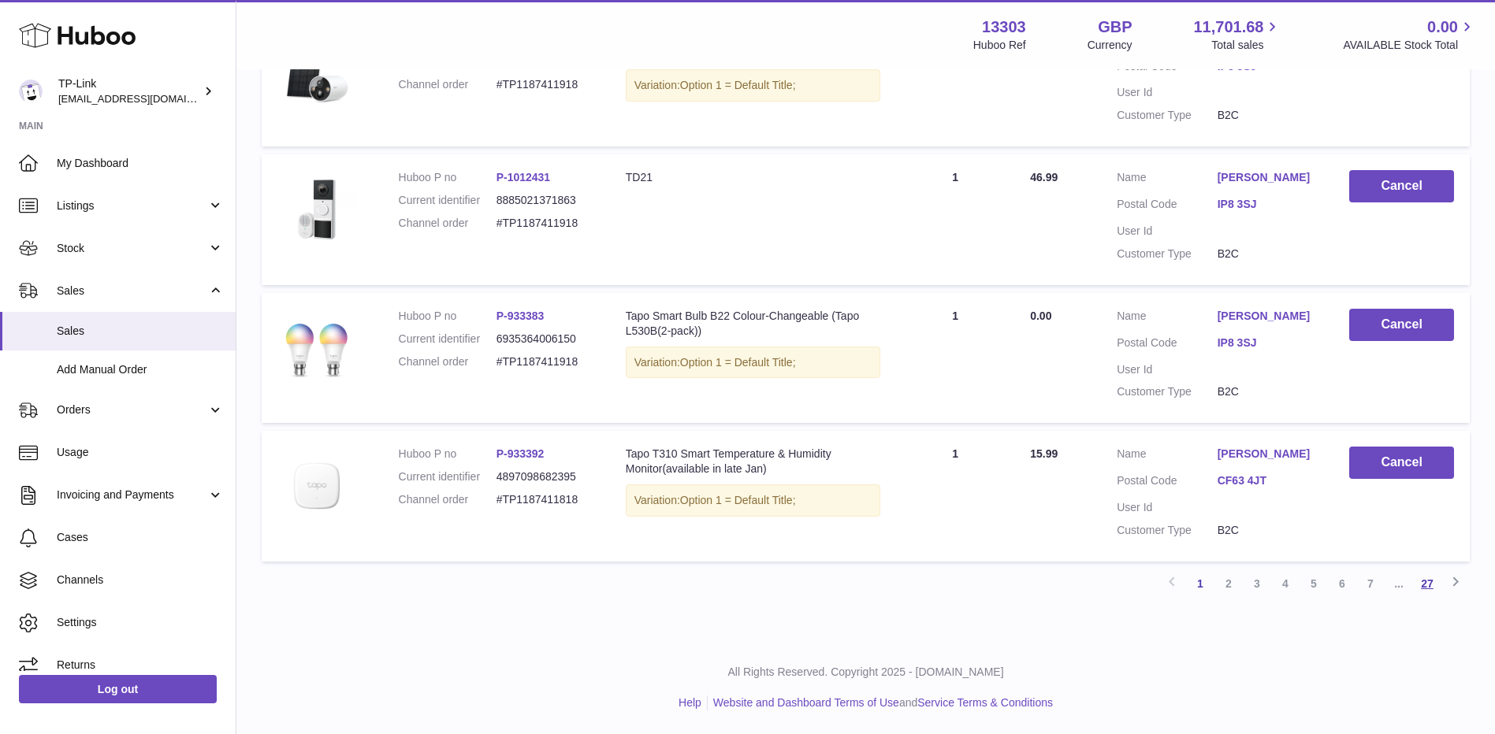
click at [1426, 586] on link "27" at bounding box center [1427, 584] width 28 height 28
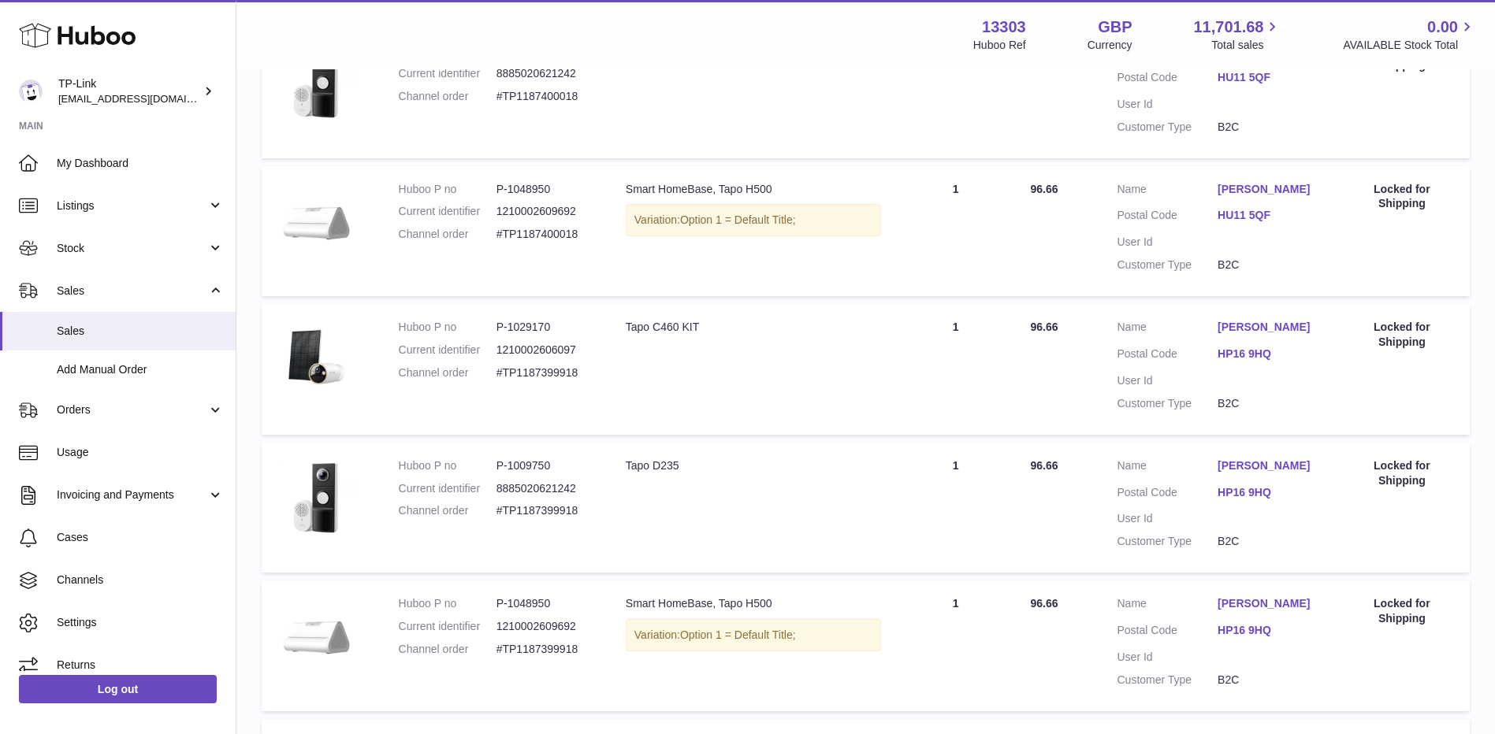
scroll to position [544, 0]
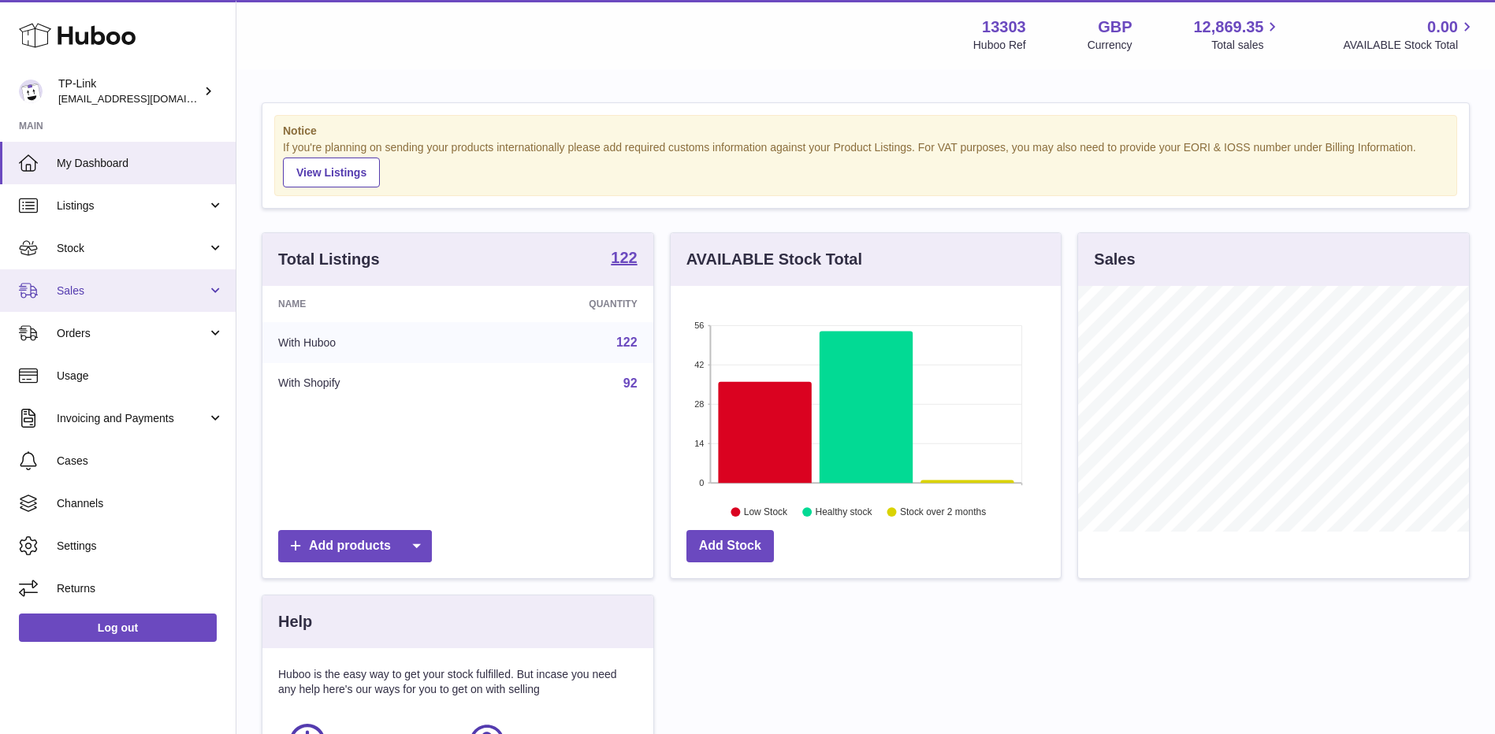
click at [101, 286] on span "Sales" at bounding box center [132, 291] width 151 height 15
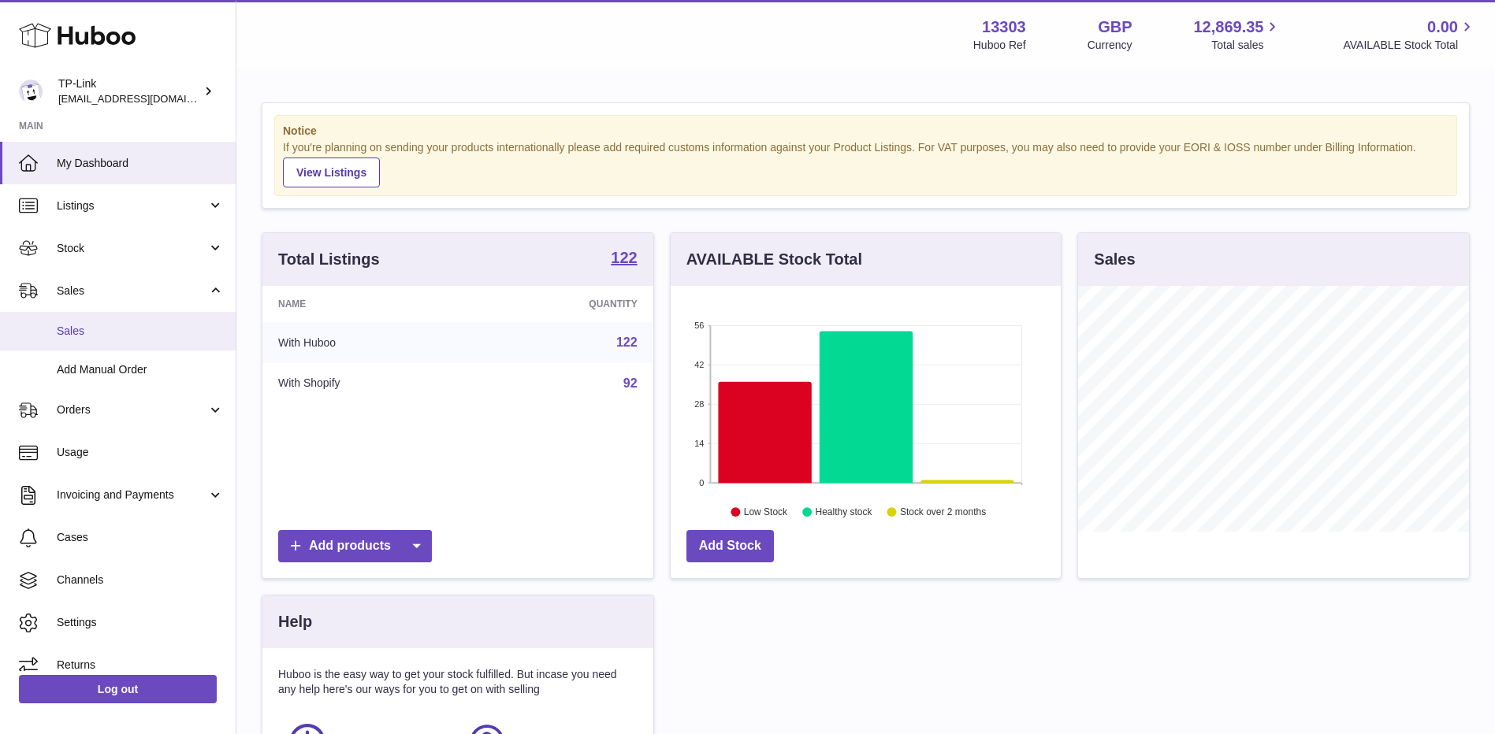
click at [87, 329] on span "Sales" at bounding box center [140, 331] width 167 height 15
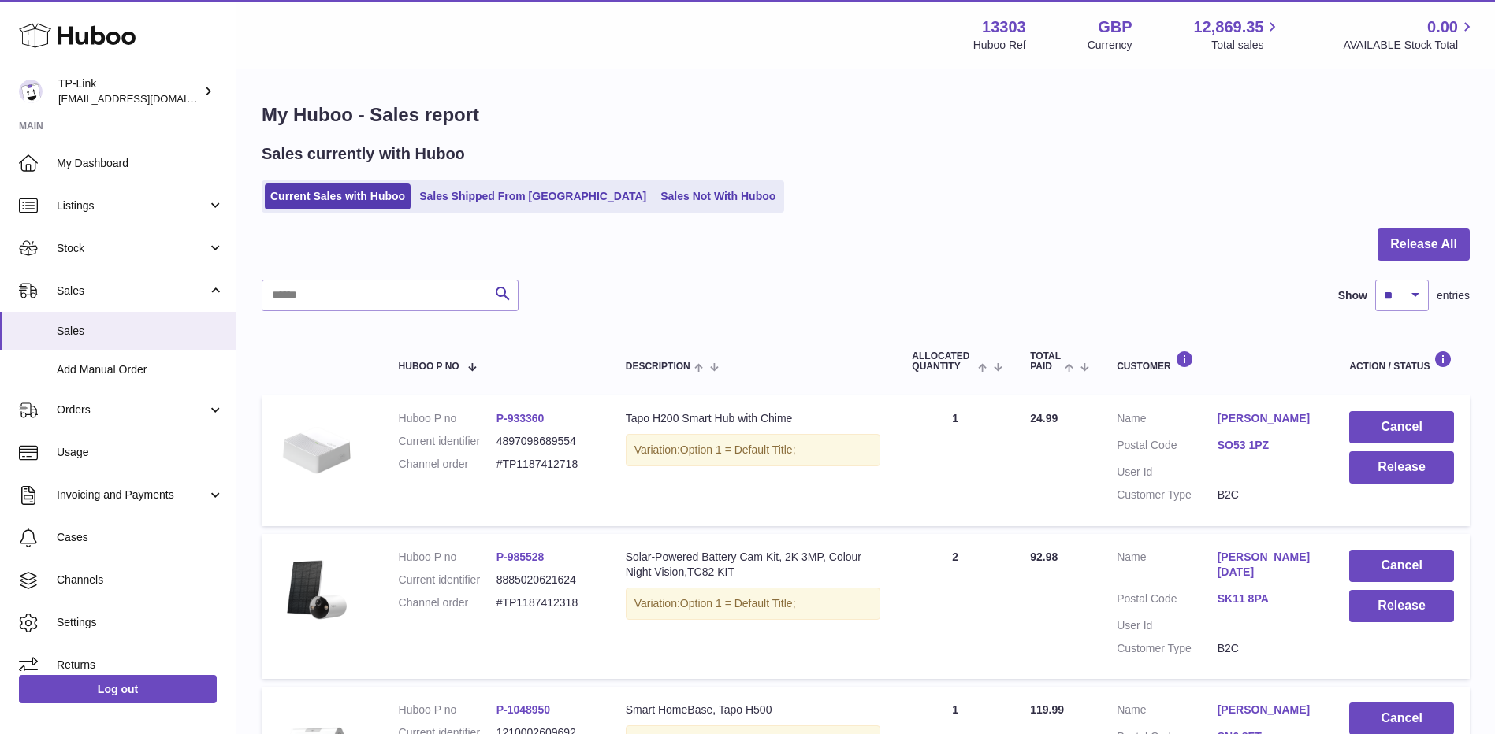
click at [705, 293] on div "Search Show ** ** ** *** entries" at bounding box center [866, 296] width 1208 height 32
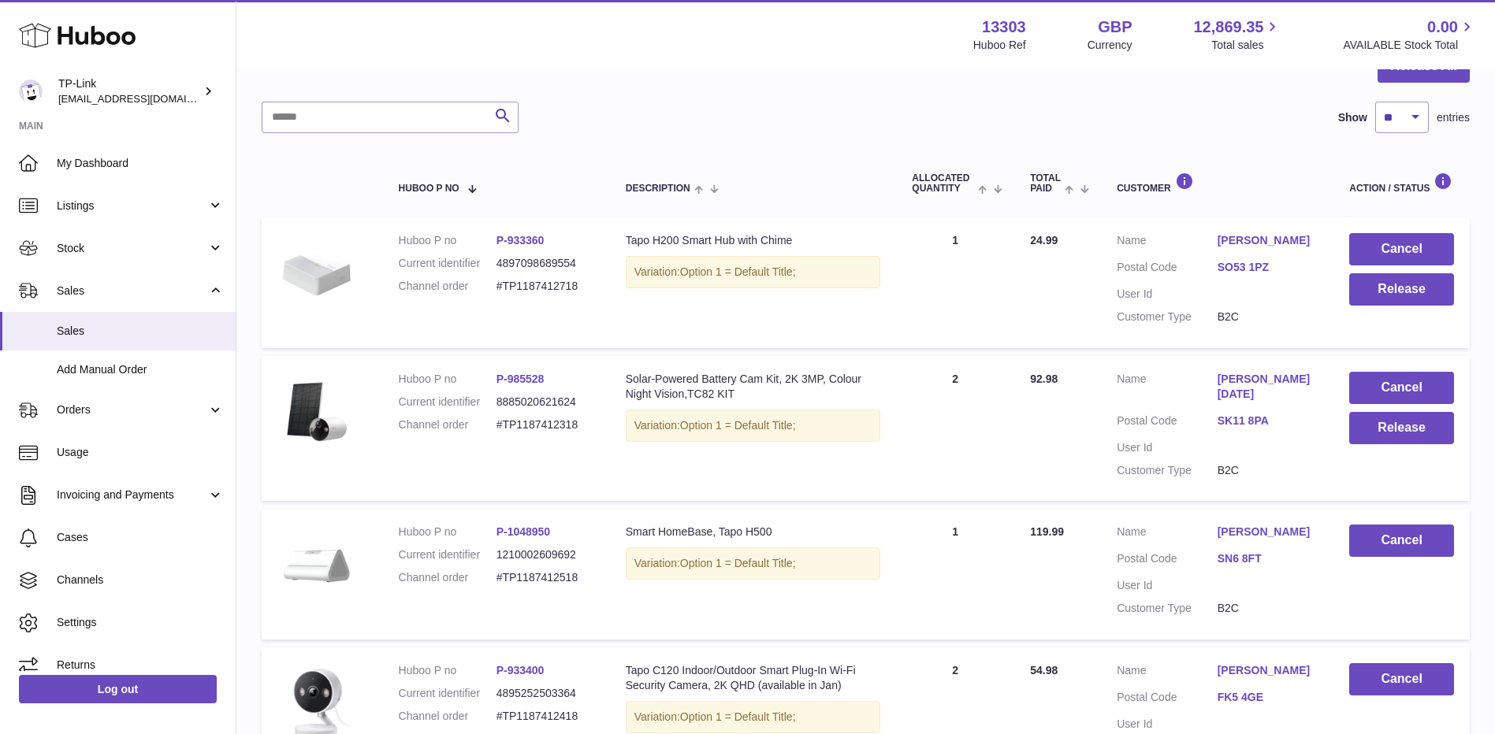
scroll to position [79, 0]
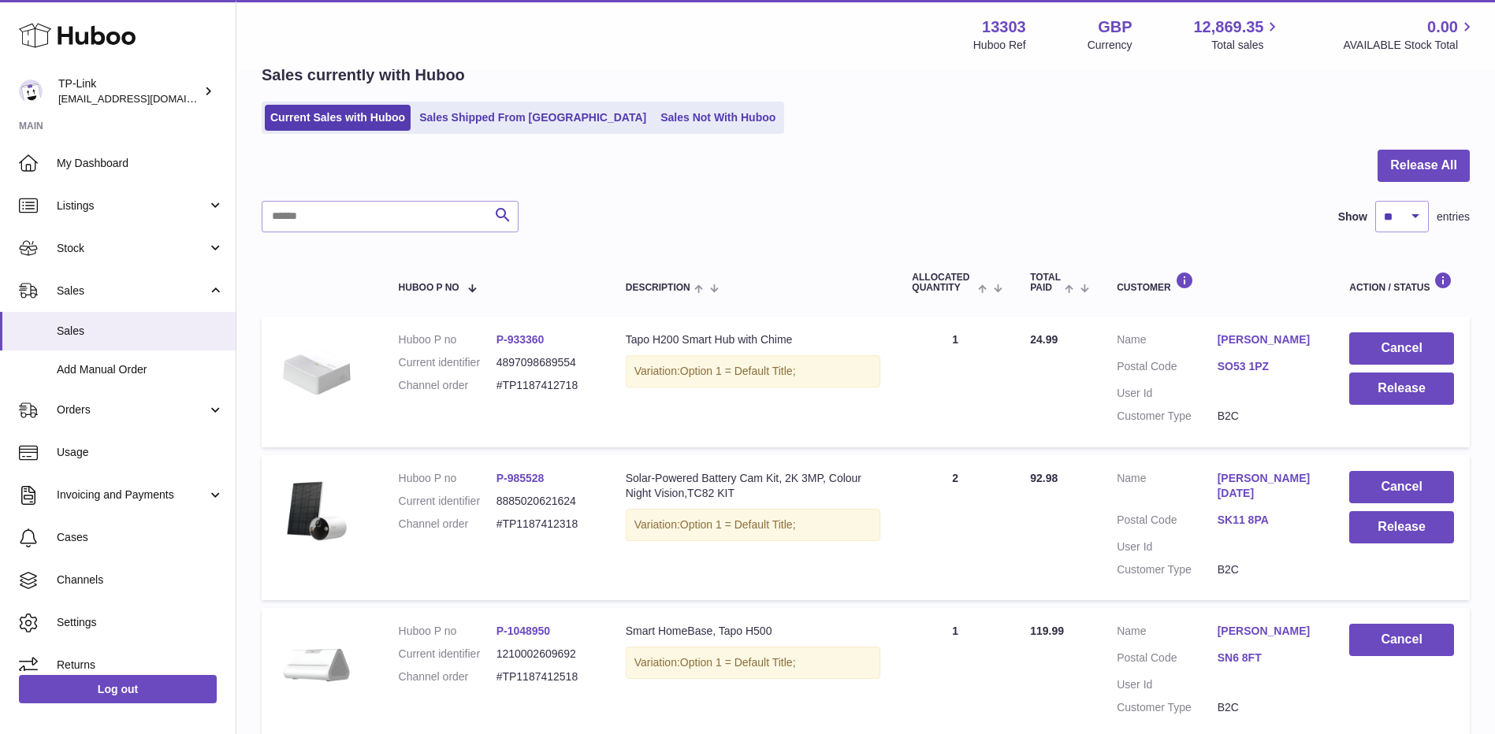
click at [1228, 475] on link "[PERSON_NAME][DATE]" at bounding box center [1268, 486] width 101 height 30
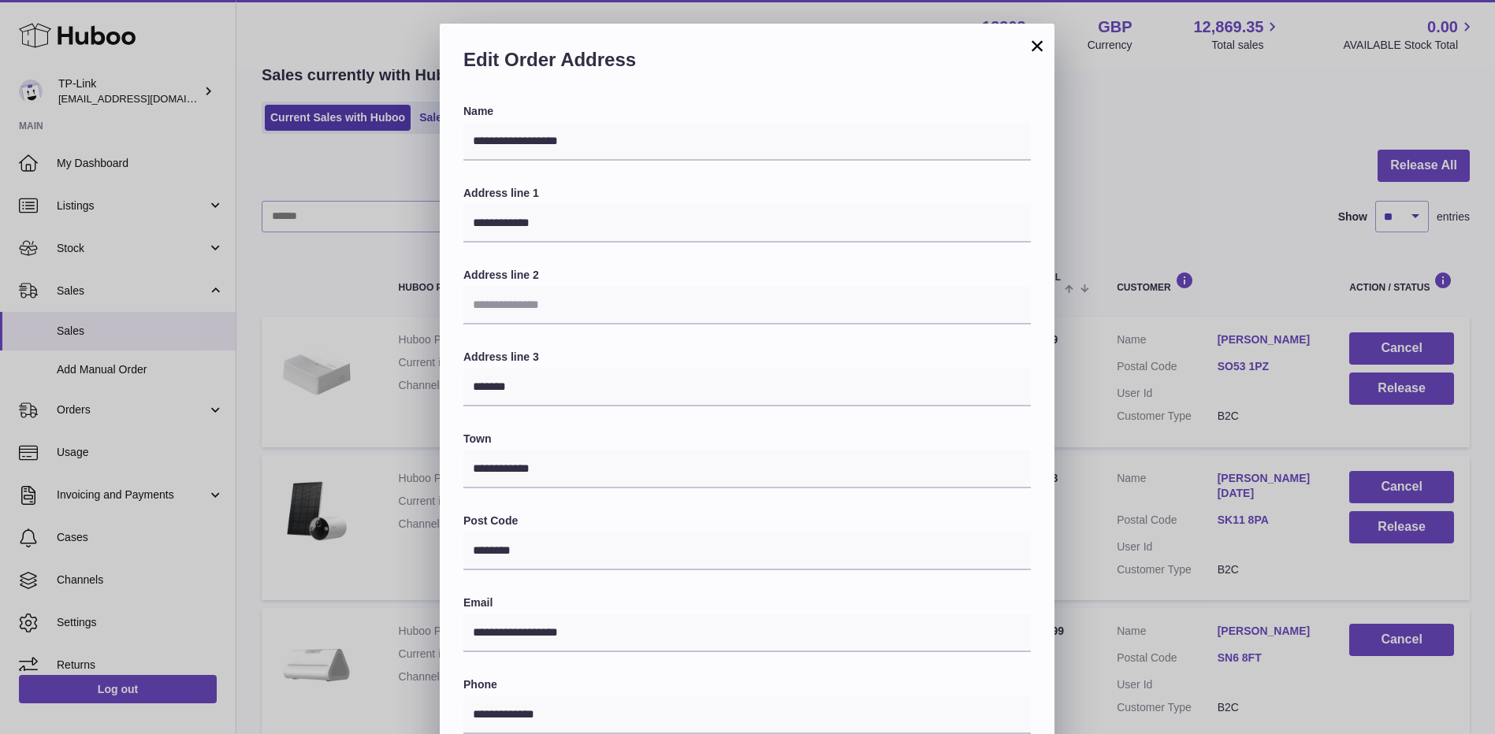
click at [1184, 419] on div "**********" at bounding box center [747, 497] width 1495 height 946
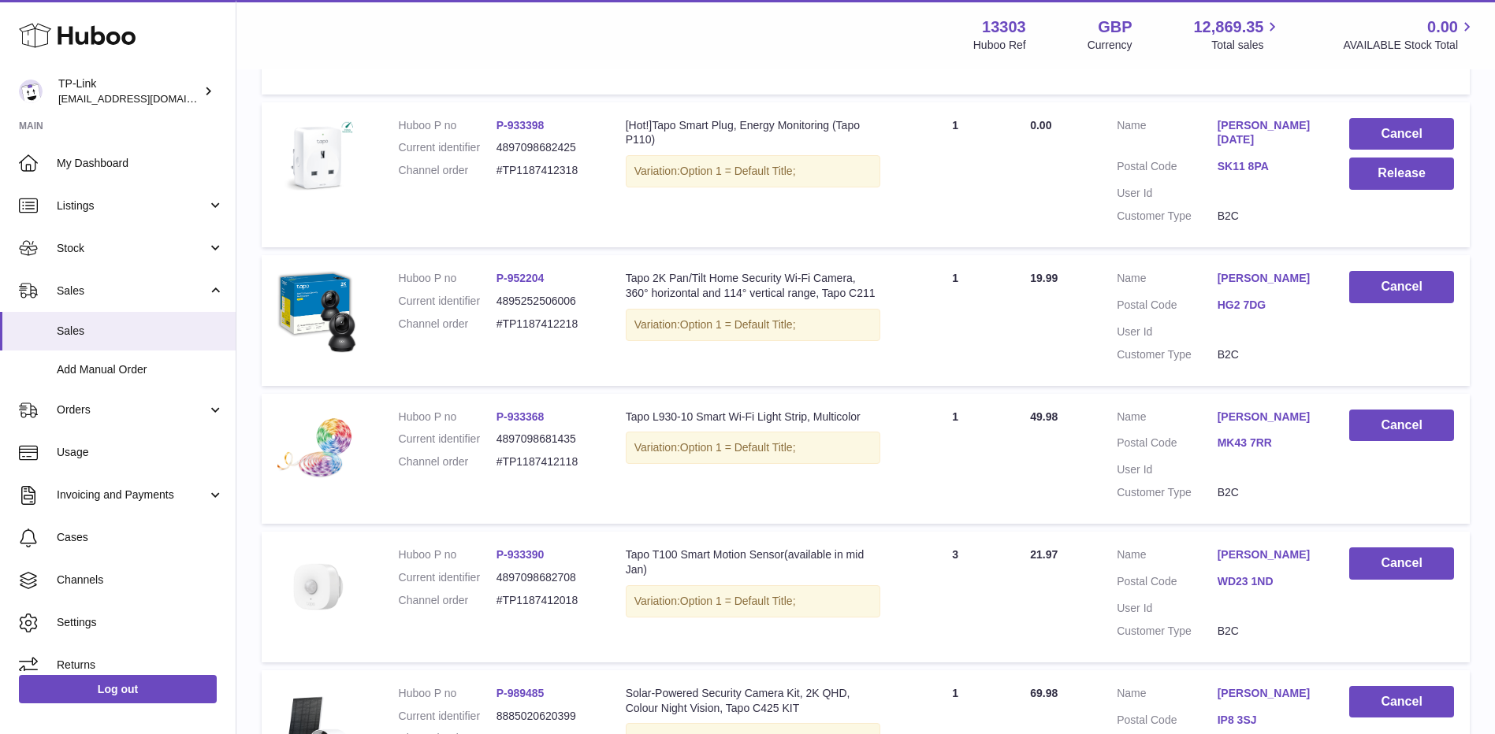
scroll to position [867, 0]
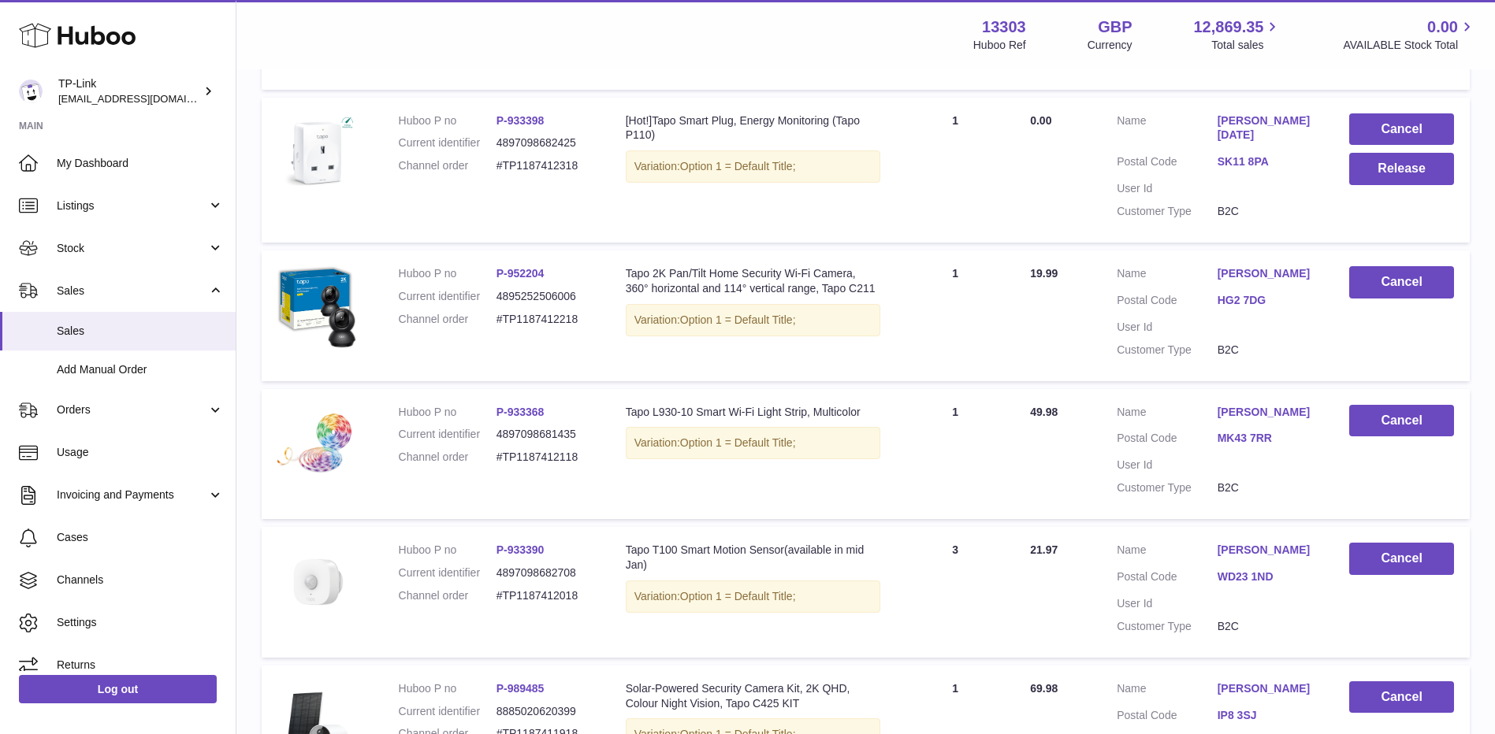
click at [1279, 204] on dd "B2C" at bounding box center [1268, 211] width 101 height 15
click at [1330, 321] on td "Customer Name [PERSON_NAME] Postal Code HG2 7DG User Id Customer Type B2C" at bounding box center [1217, 316] width 232 height 131
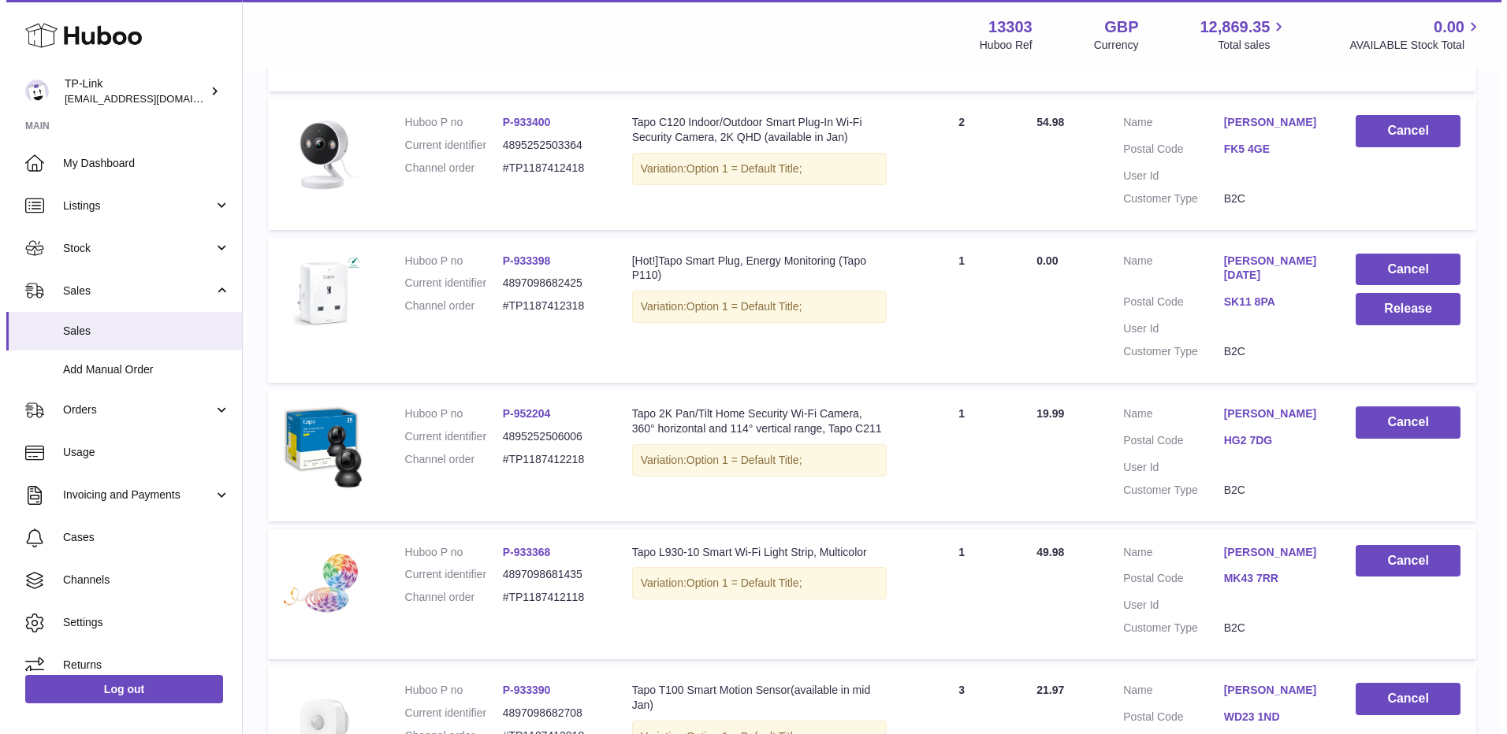
scroll to position [473, 0]
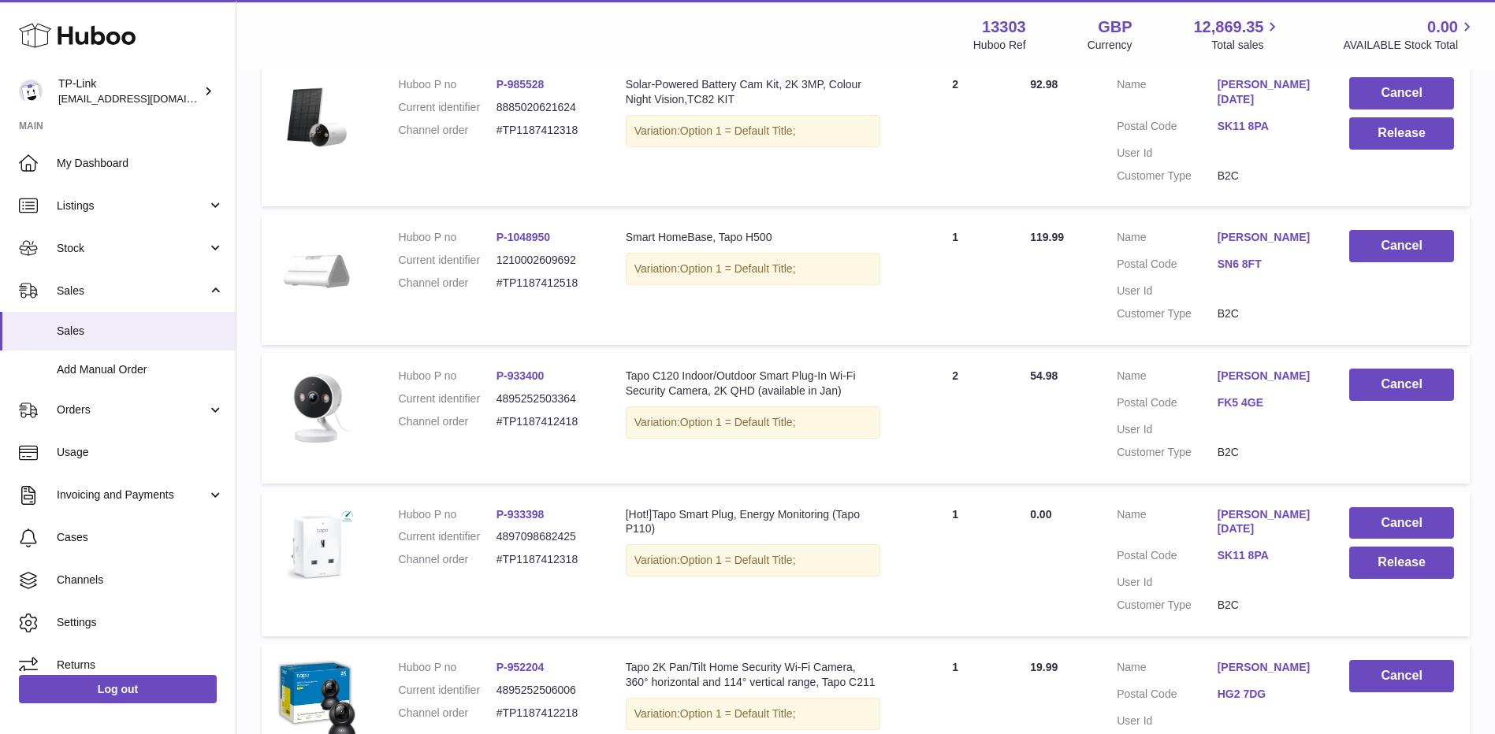
click at [1251, 510] on link "[PERSON_NAME][DATE]" at bounding box center [1268, 523] width 101 height 30
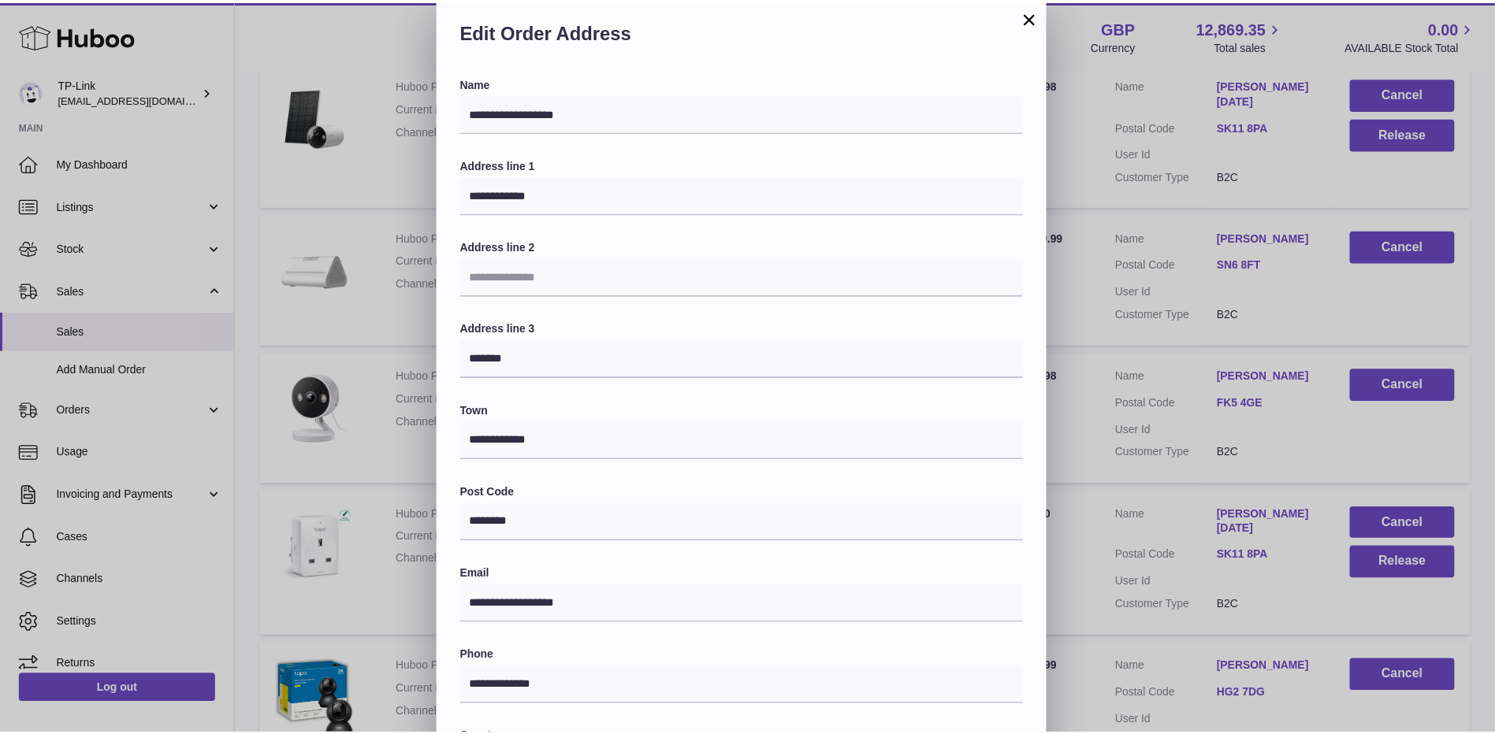
scroll to position [236, 0]
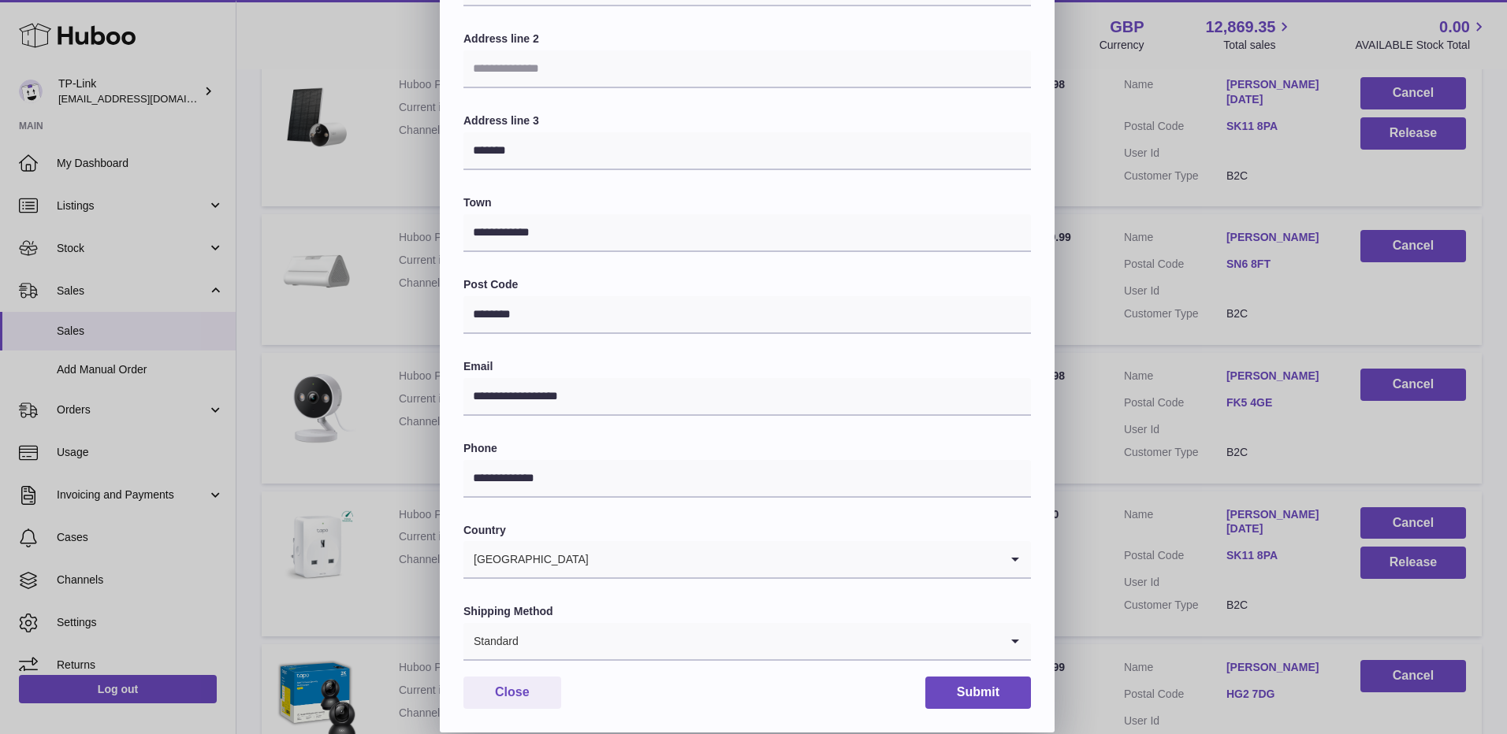
click at [1232, 478] on div "**********" at bounding box center [753, 260] width 1507 height 946
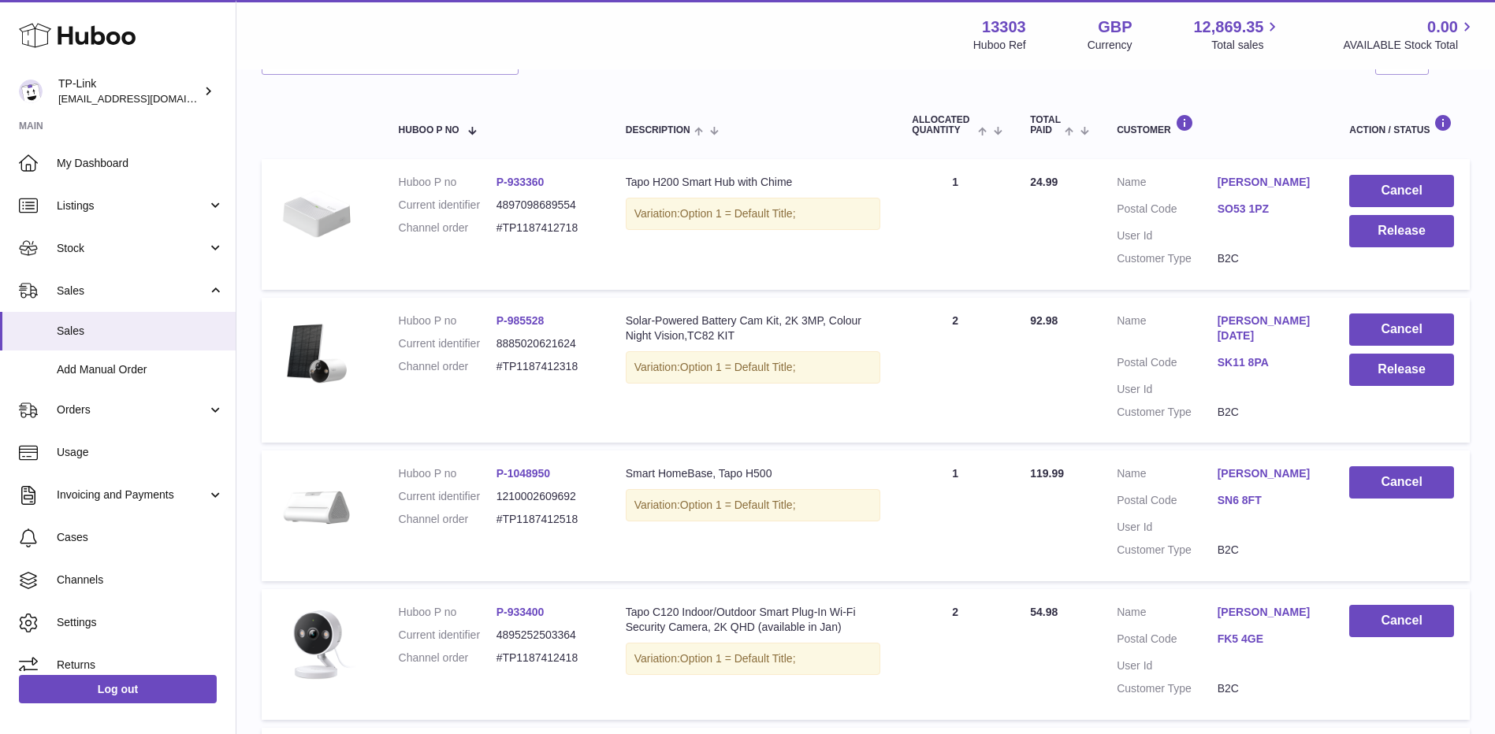
click at [1287, 316] on link "[PERSON_NAME][DATE]" at bounding box center [1268, 329] width 101 height 30
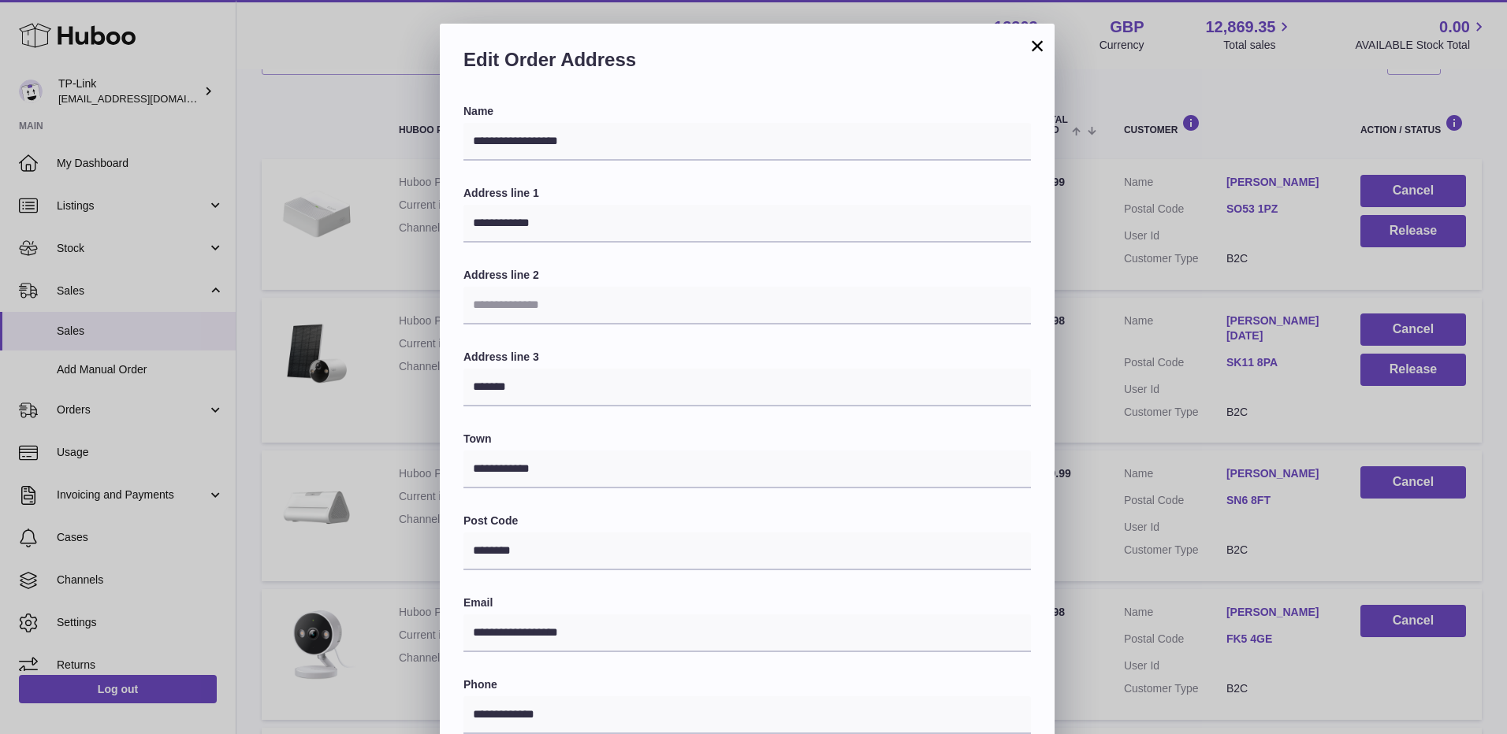
click at [1240, 298] on div "**********" at bounding box center [753, 497] width 1507 height 946
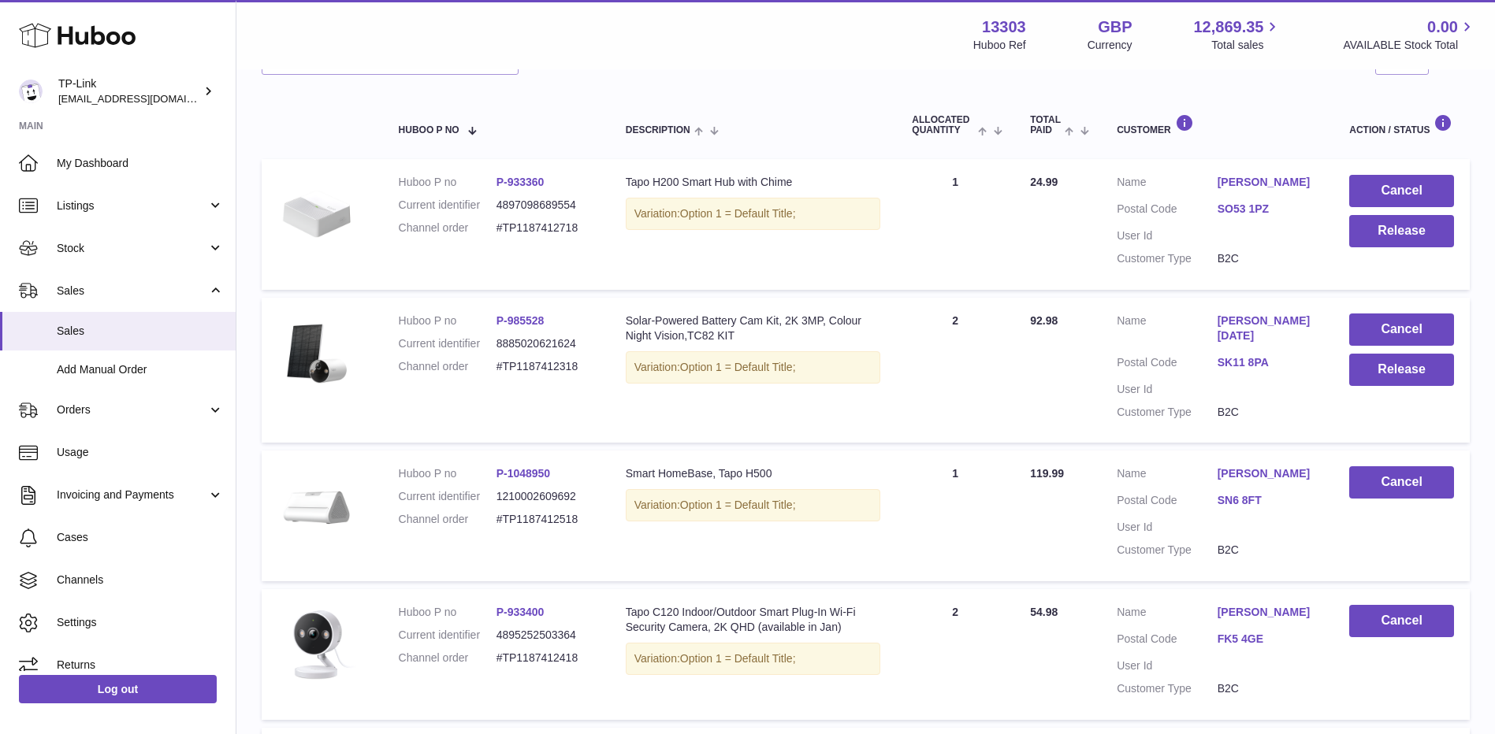
click at [1262, 209] on link "SO53 1PZ" at bounding box center [1268, 209] width 101 height 15
click at [1233, 323] on div at bounding box center [753, 367] width 1507 height 734
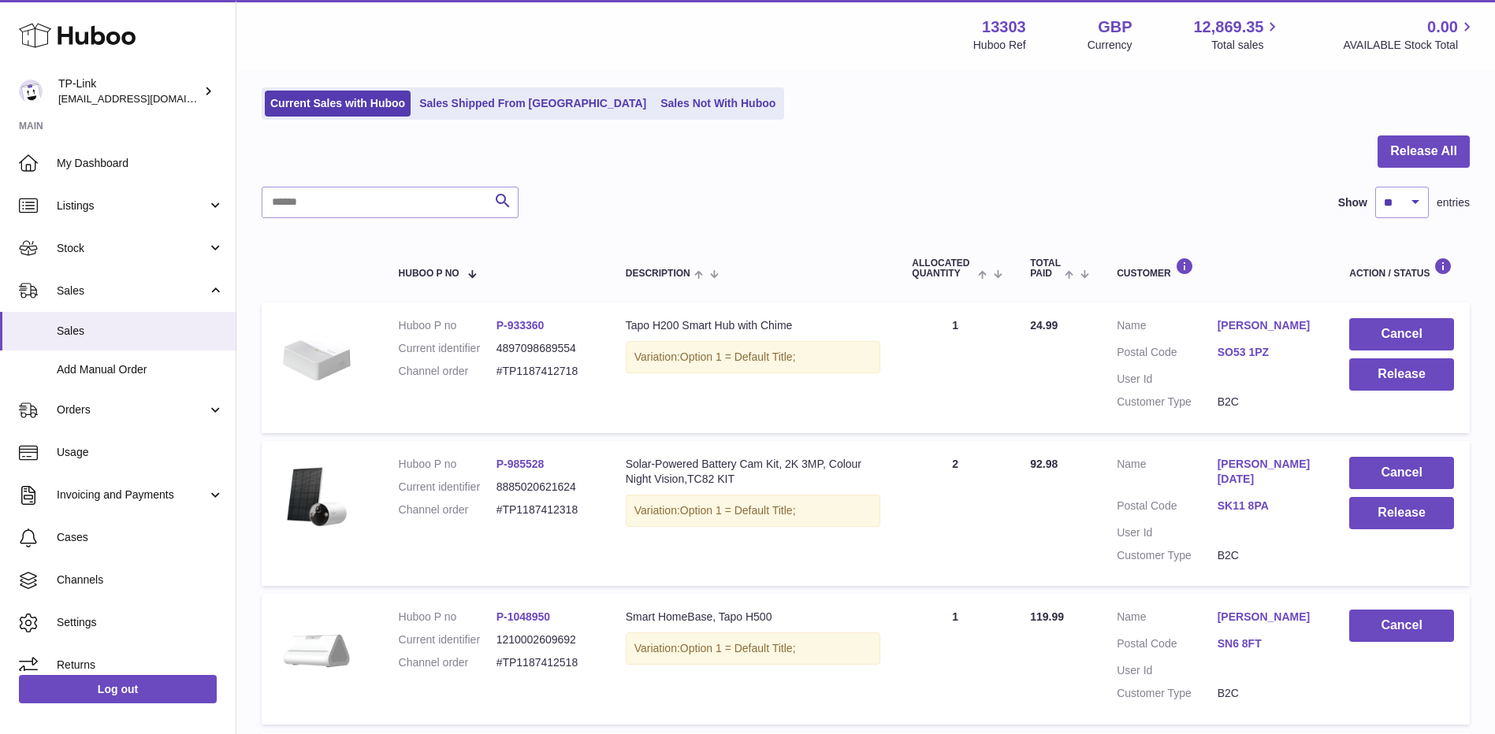
scroll to position [0, 0]
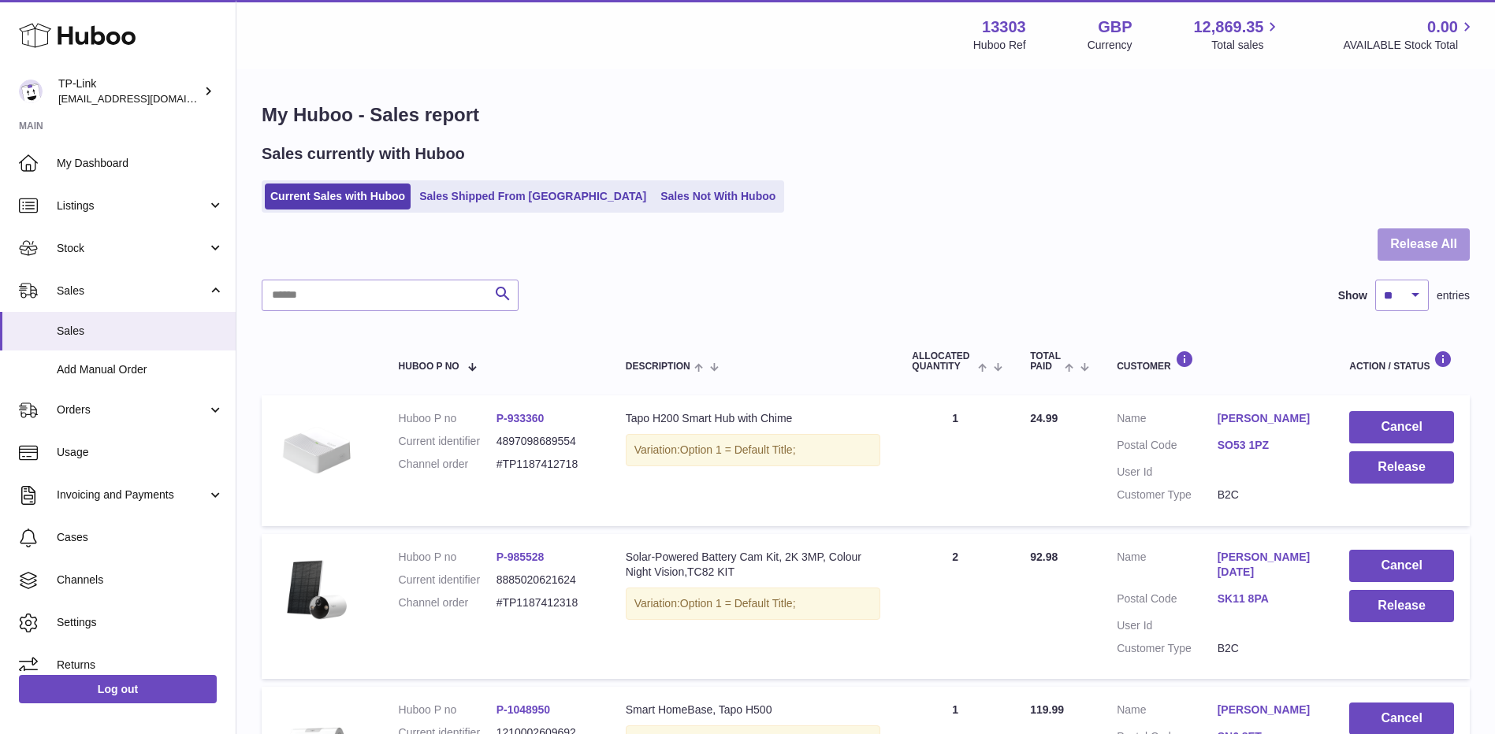
click at [1399, 252] on button "Release All" at bounding box center [1424, 245] width 92 height 32
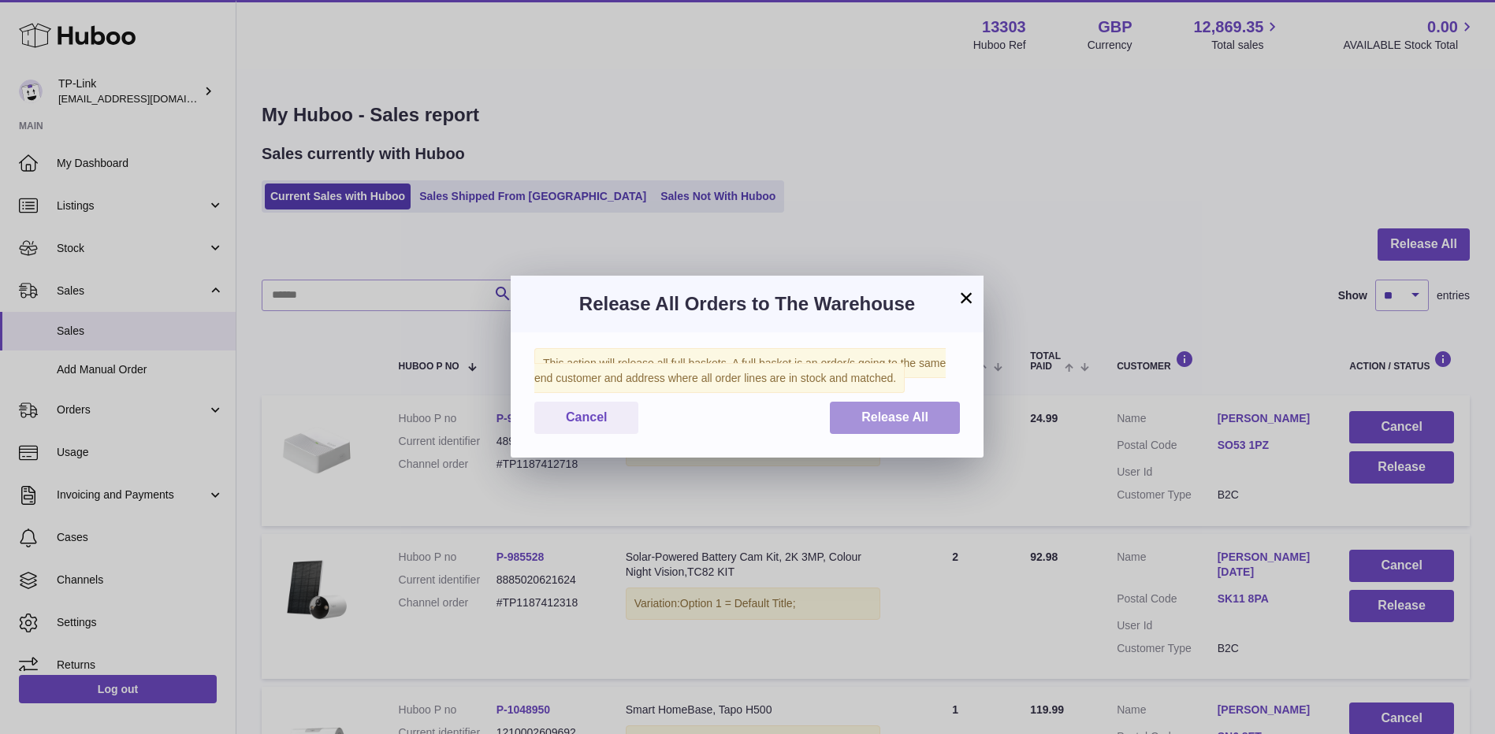
click at [901, 406] on button "Release All" at bounding box center [895, 418] width 130 height 32
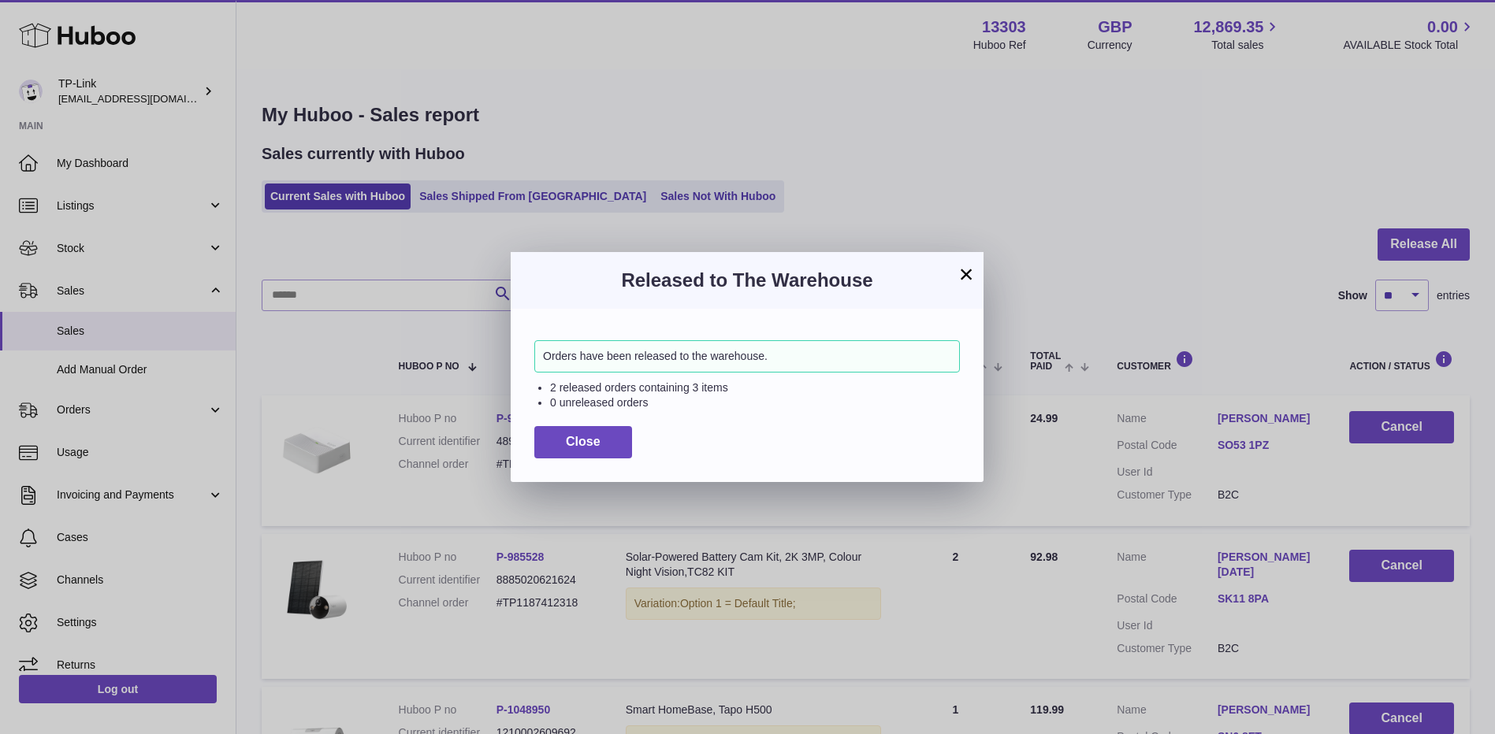
click at [968, 270] on button "×" at bounding box center [966, 274] width 19 height 19
